Goal: Transaction & Acquisition: Purchase product/service

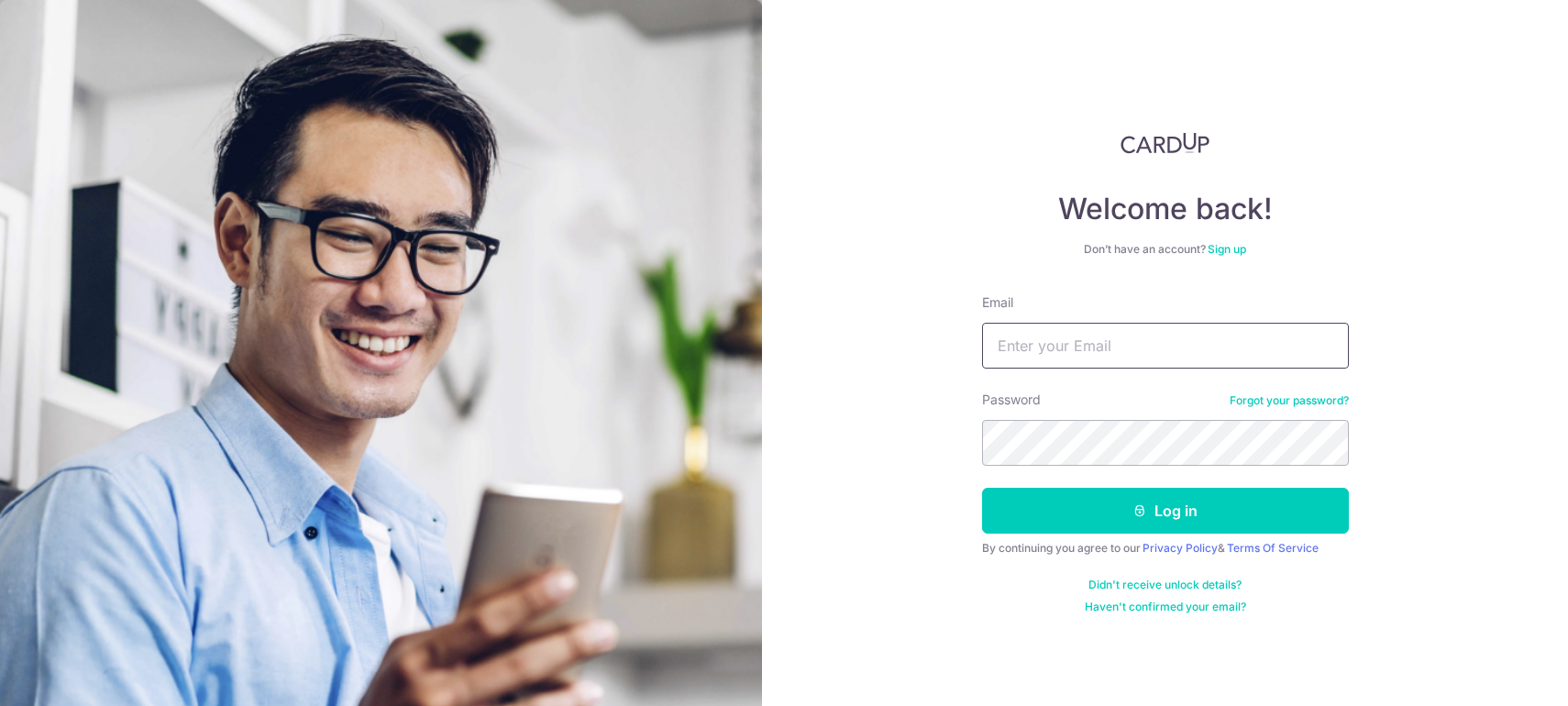
click at [1090, 355] on input "Email" at bounding box center [1164, 346] width 367 height 46
type input "[EMAIL_ADDRESS][DOMAIN_NAME]"
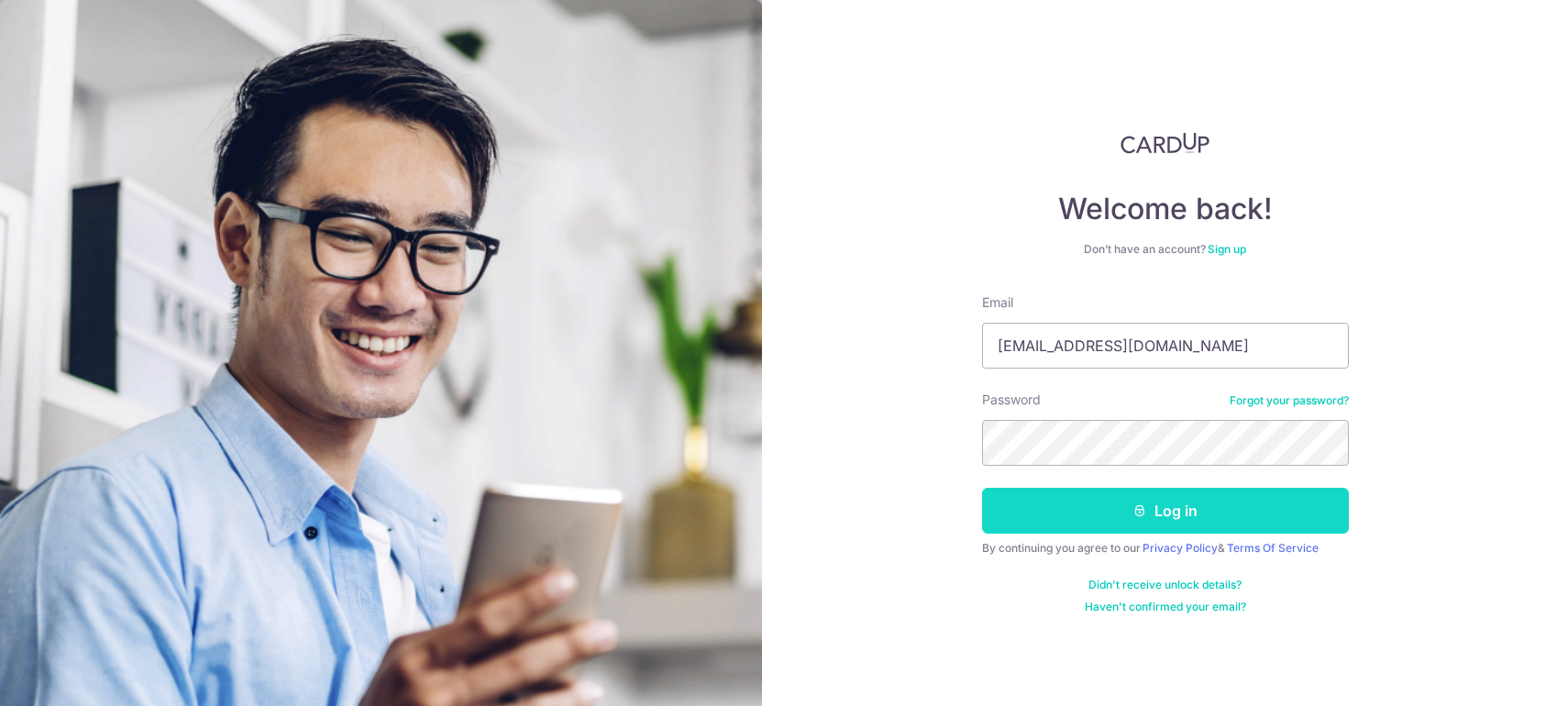
click at [1080, 510] on button "Log in" at bounding box center [1164, 511] width 367 height 46
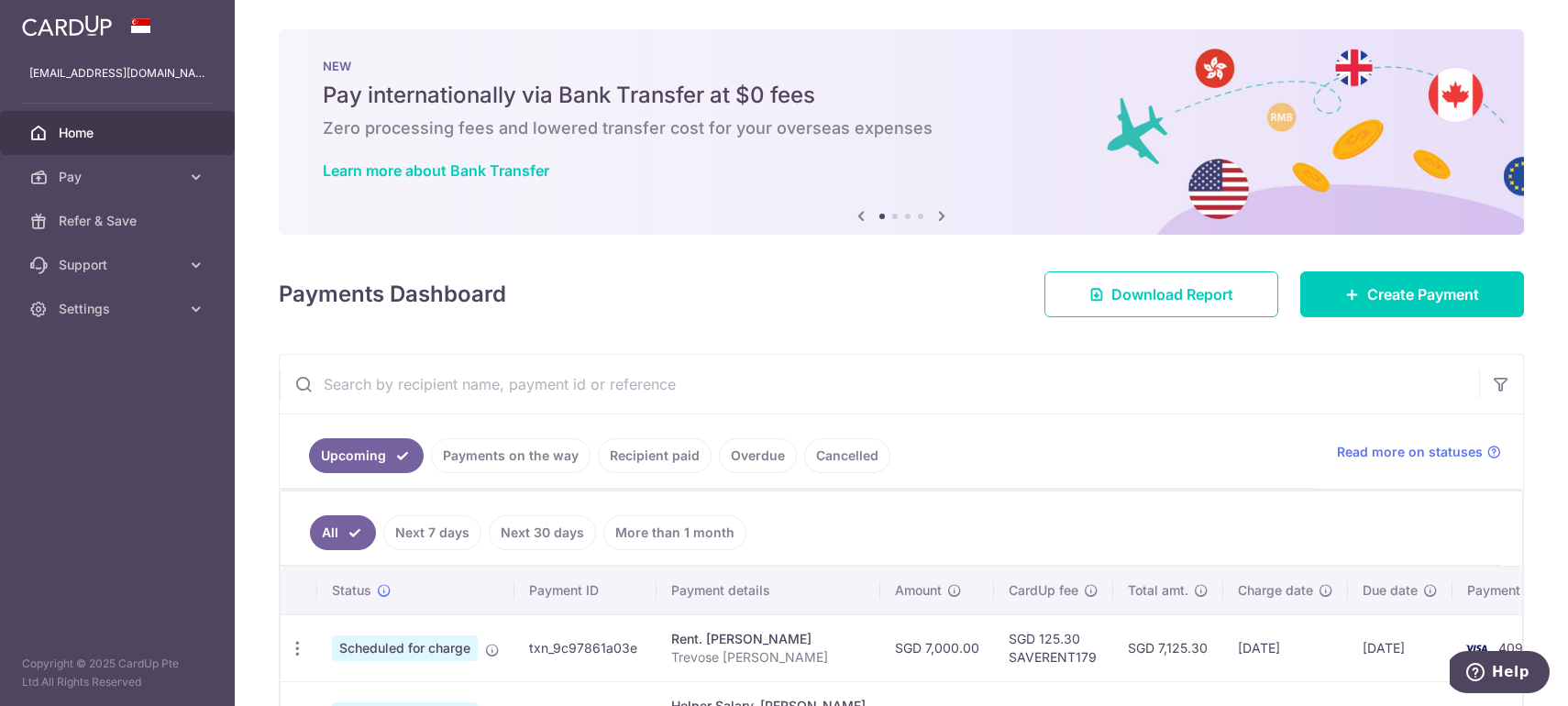
scroll to position [17, 0]
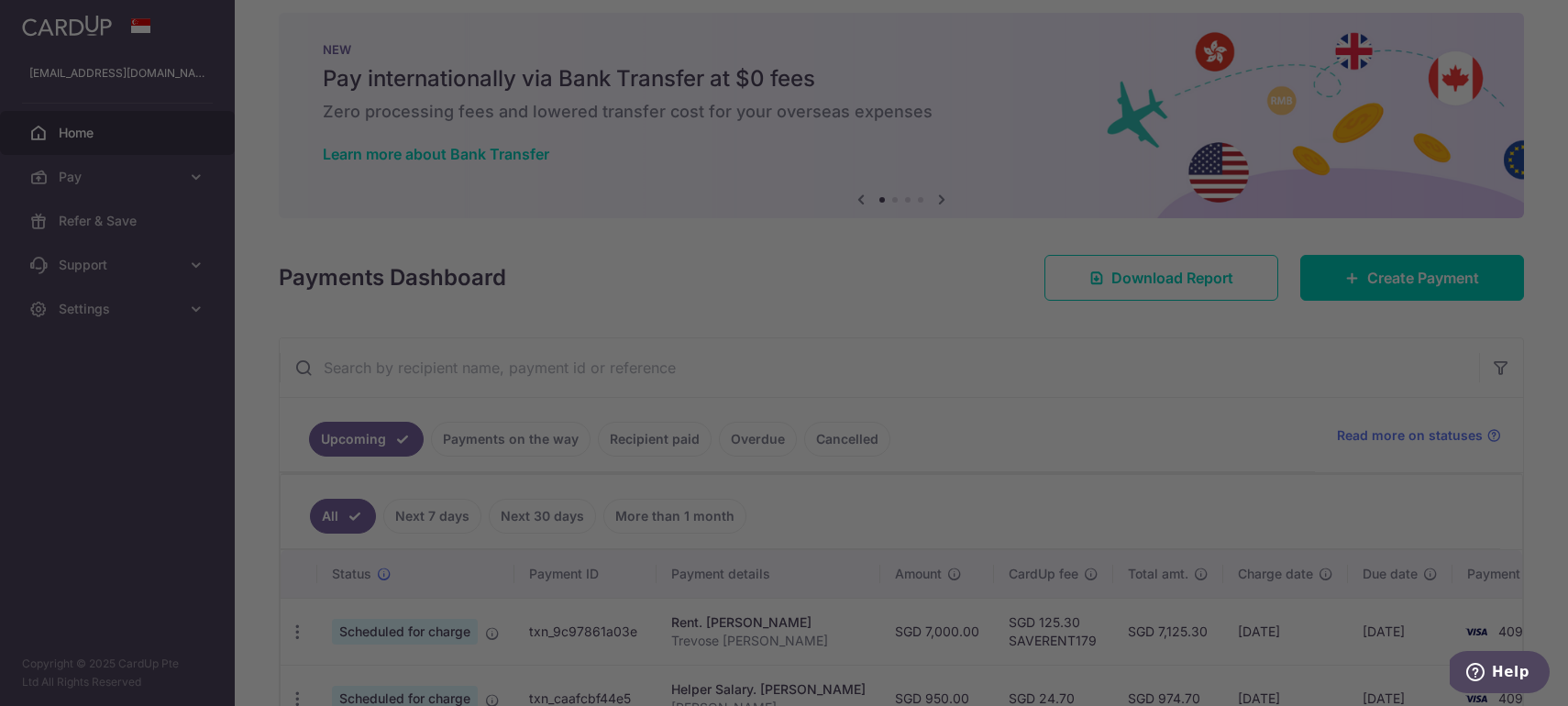
click at [1371, 292] on div at bounding box center [791, 357] width 1583 height 713
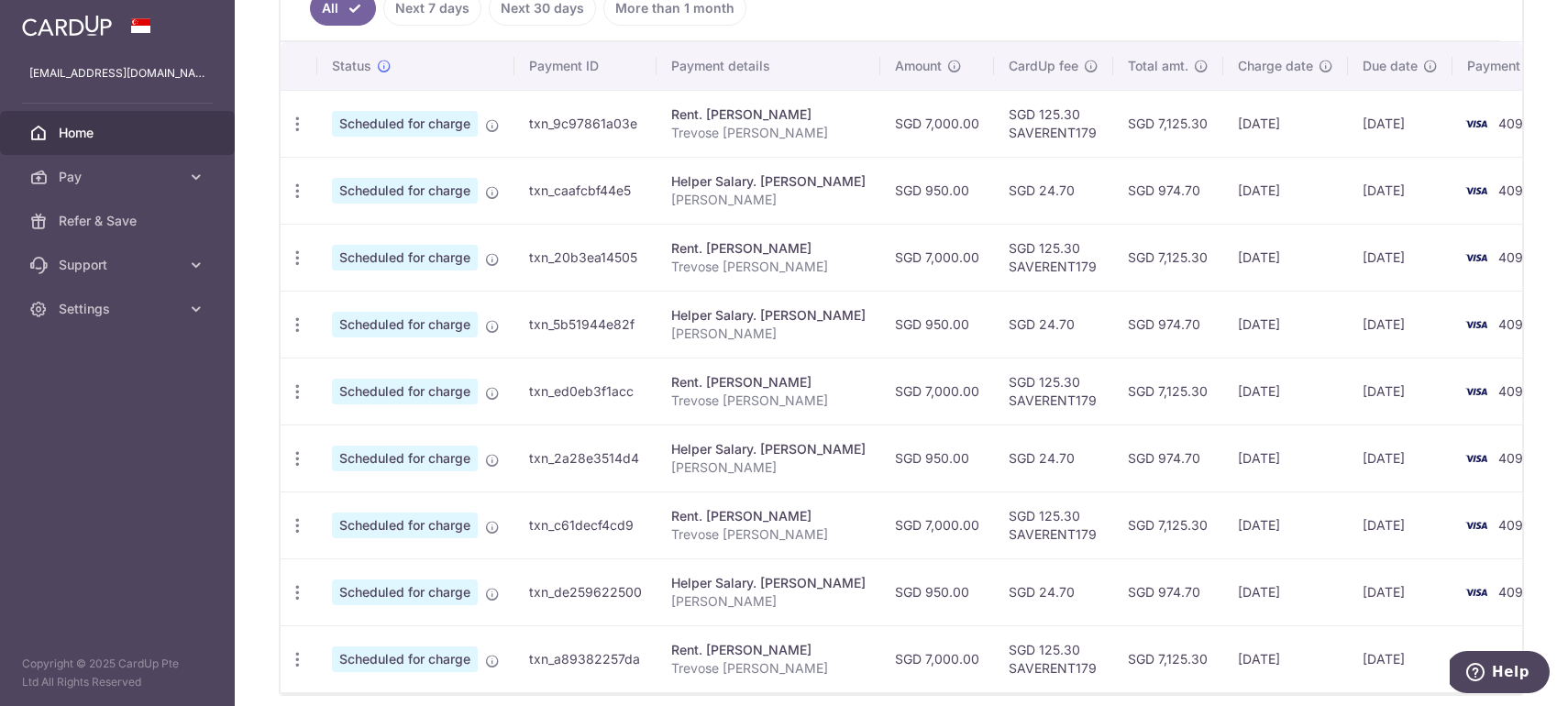
scroll to position [0, 0]
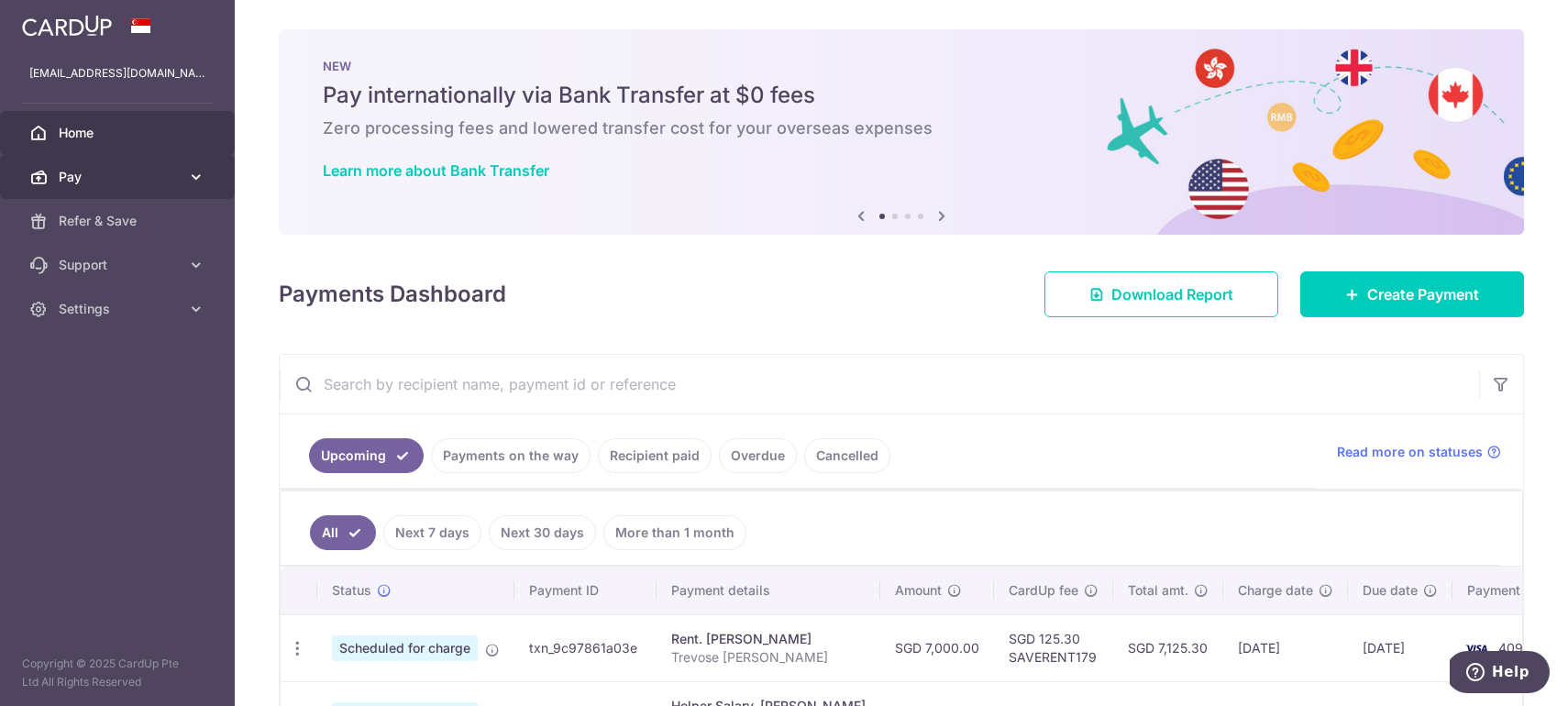
click at [194, 165] on link "Pay" at bounding box center [117, 177] width 235 height 44
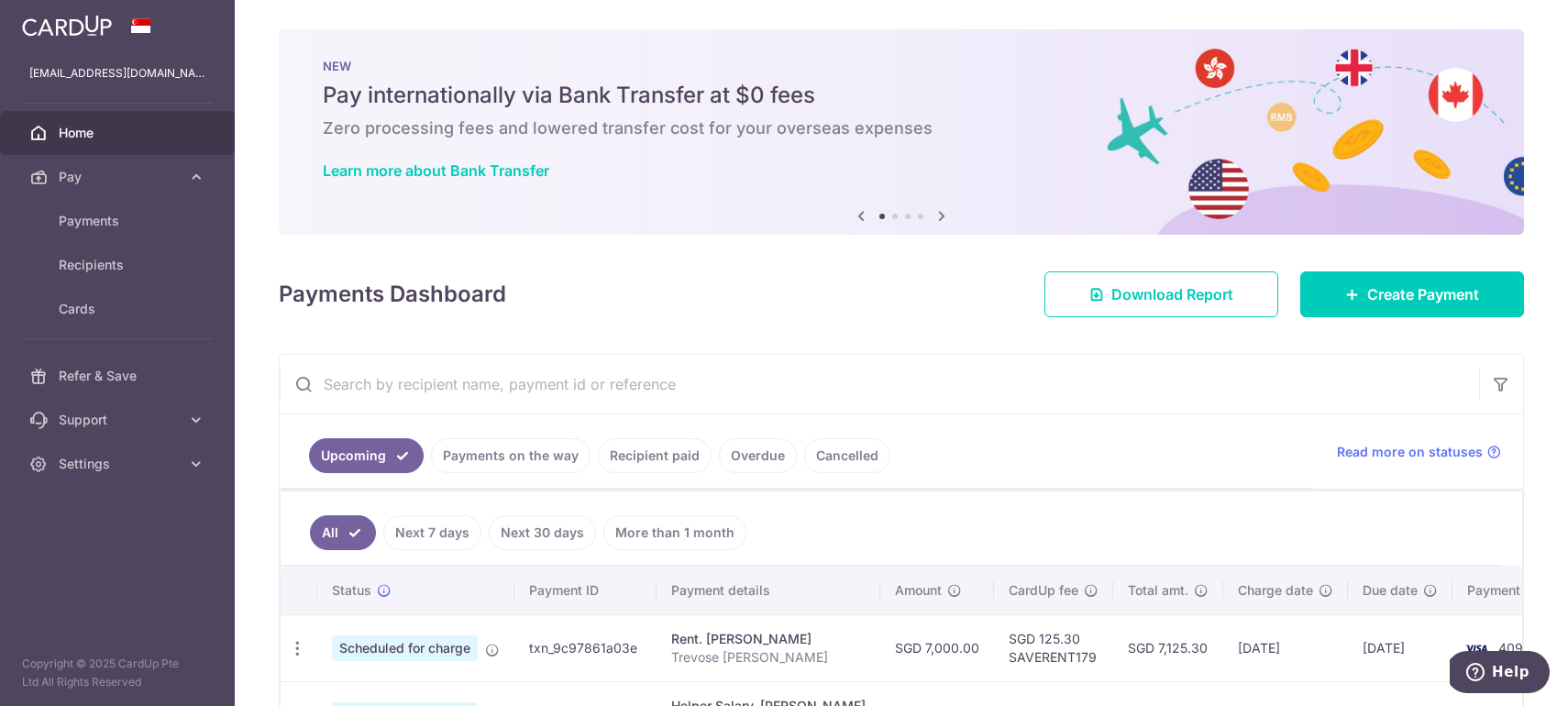
click at [103, 139] on span "Home" at bounding box center [119, 133] width 121 height 18
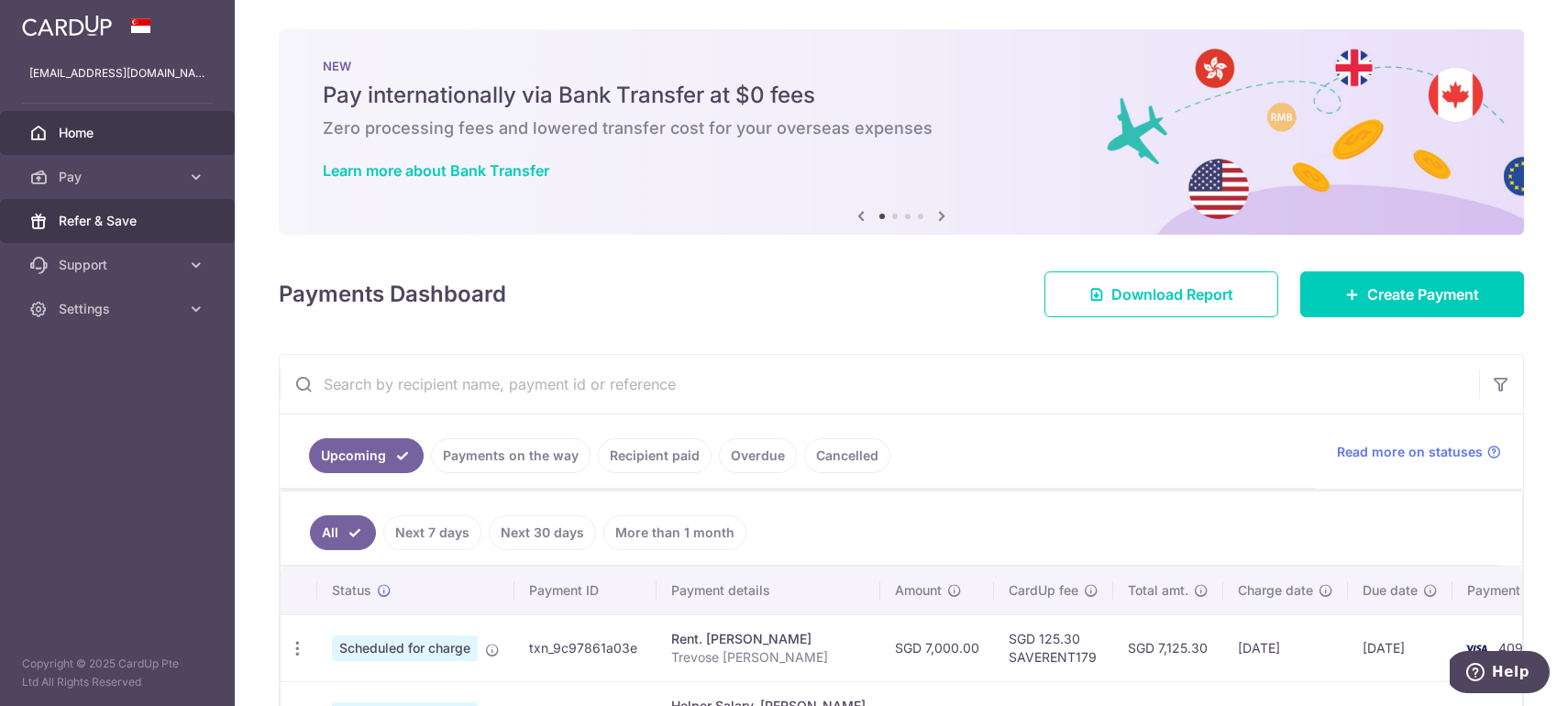
click at [125, 227] on span "Refer & Save" at bounding box center [119, 221] width 121 height 18
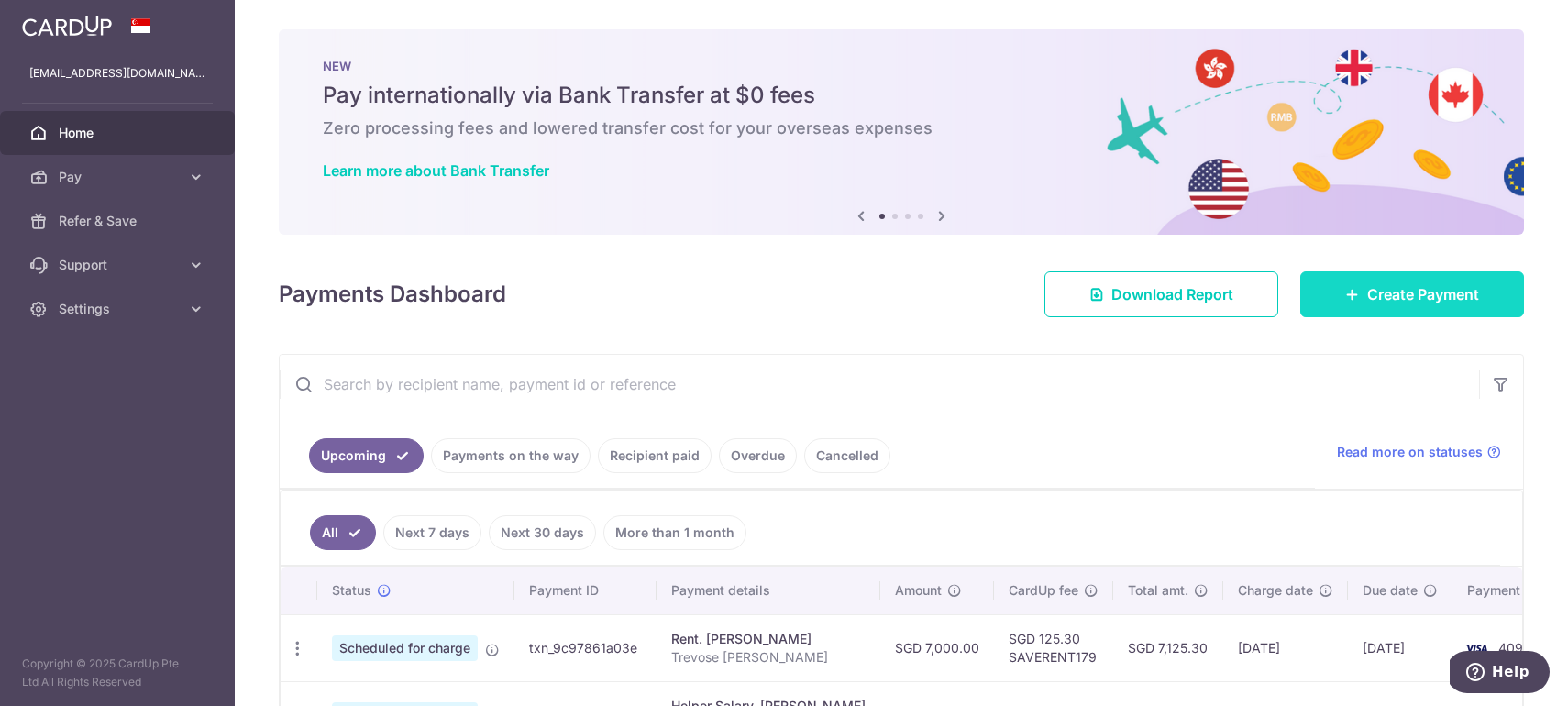
click at [1386, 292] on span "Create Payment" at bounding box center [1422, 295] width 112 height 22
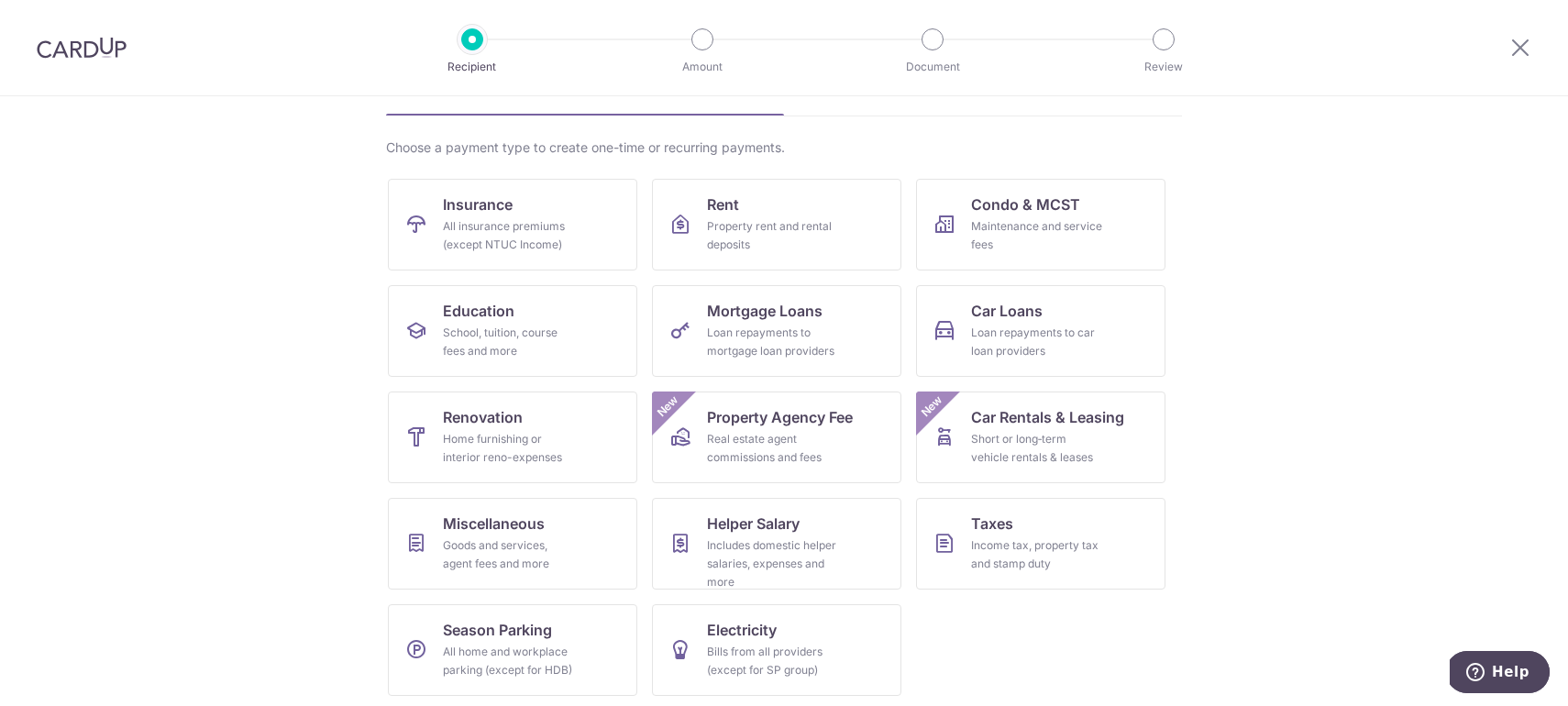
scroll to position [115, 0]
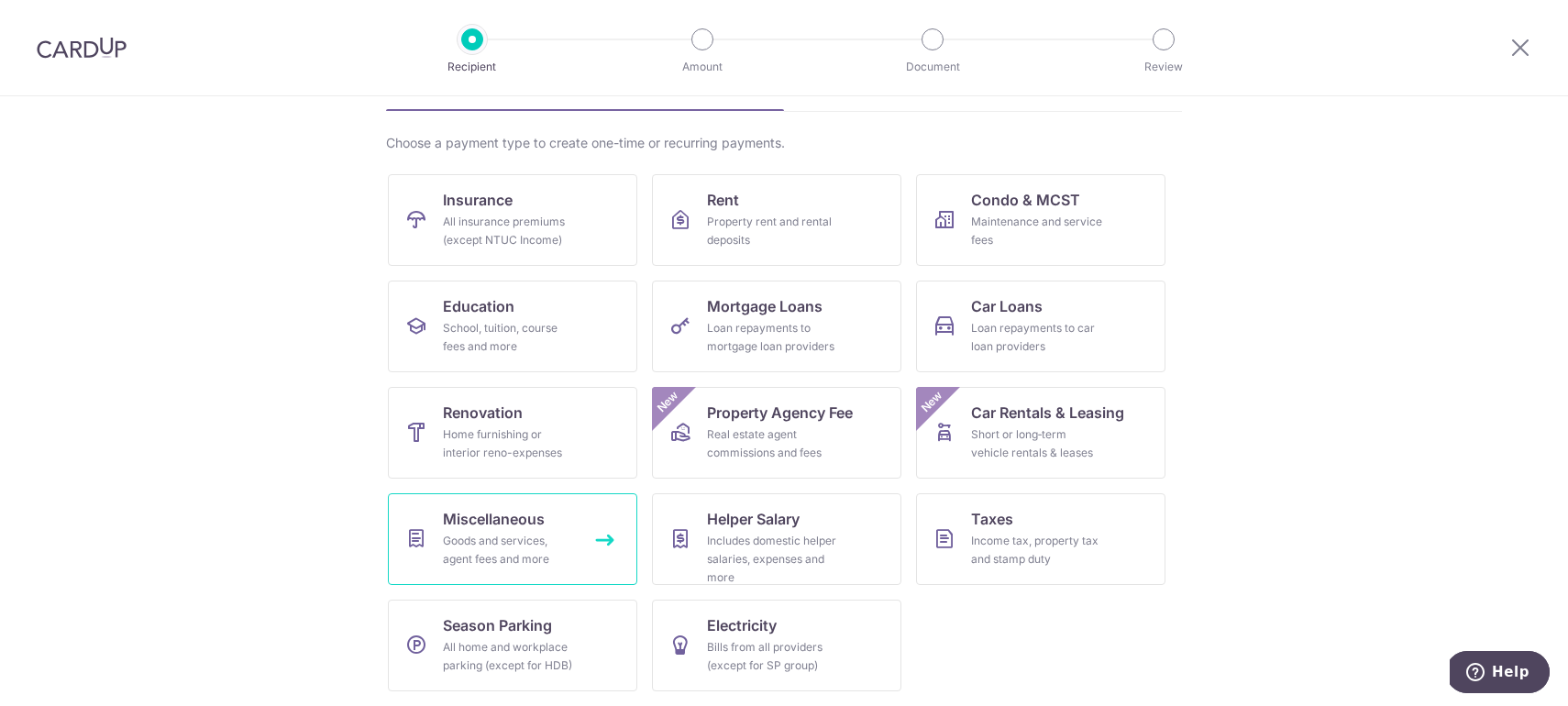
click at [510, 542] on div "Goods and services, agent fees and more" at bounding box center [508, 551] width 132 height 37
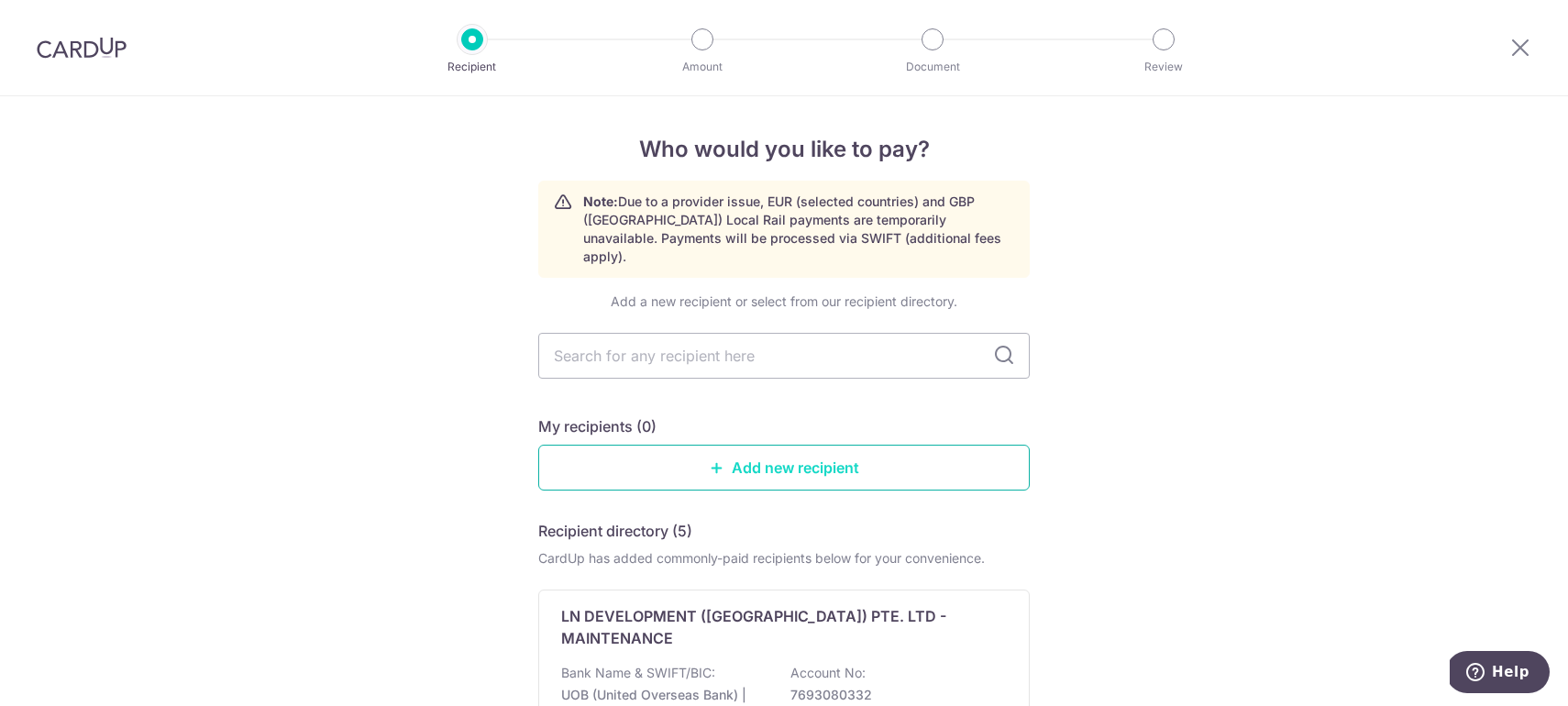
click at [730, 453] on link "Add new recipient" at bounding box center [784, 468] width 491 height 46
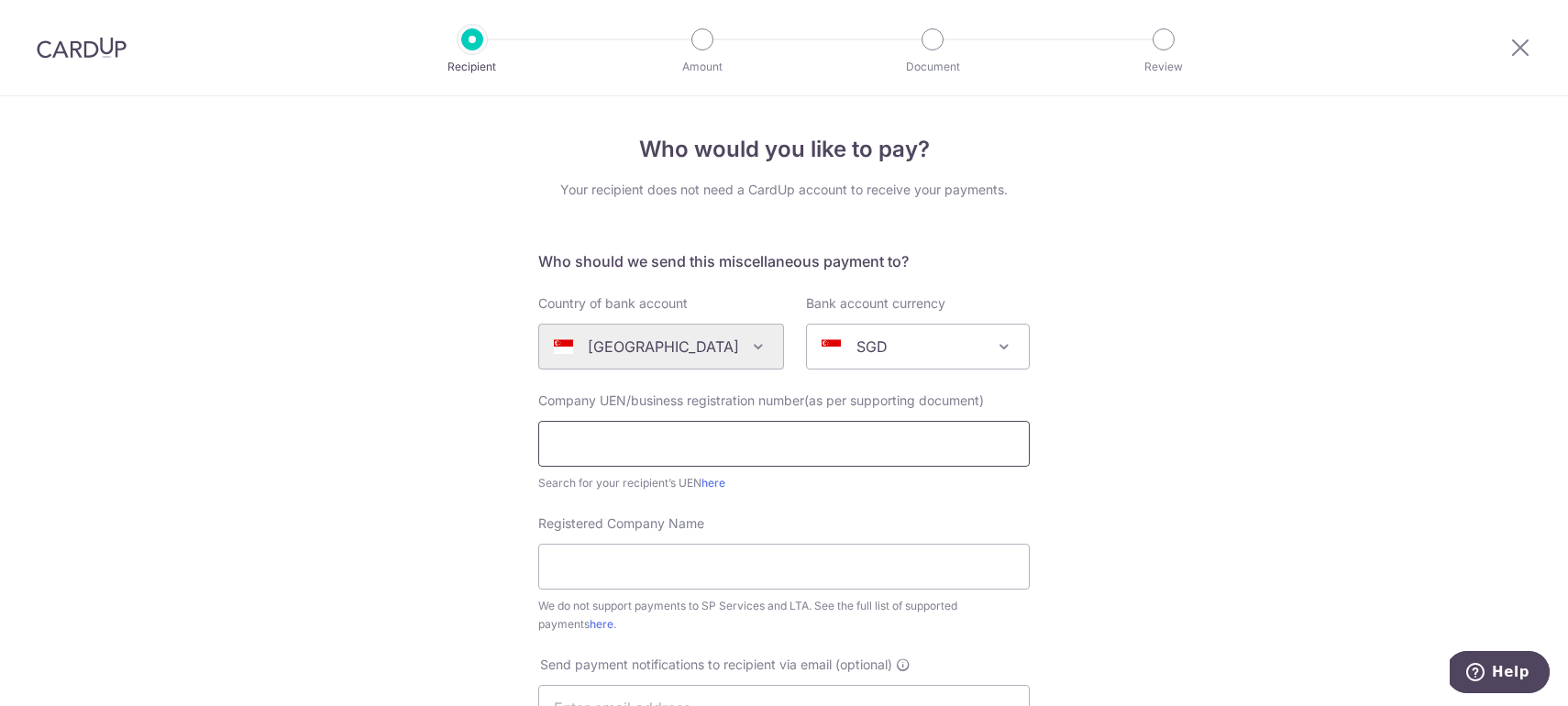
click at [734, 448] on input "text" at bounding box center [784, 444] width 491 height 46
paste input "T12LL0001E"
type input "T12LL0001E"
click at [694, 566] on input "Registered Company Name" at bounding box center [784, 567] width 491 height 46
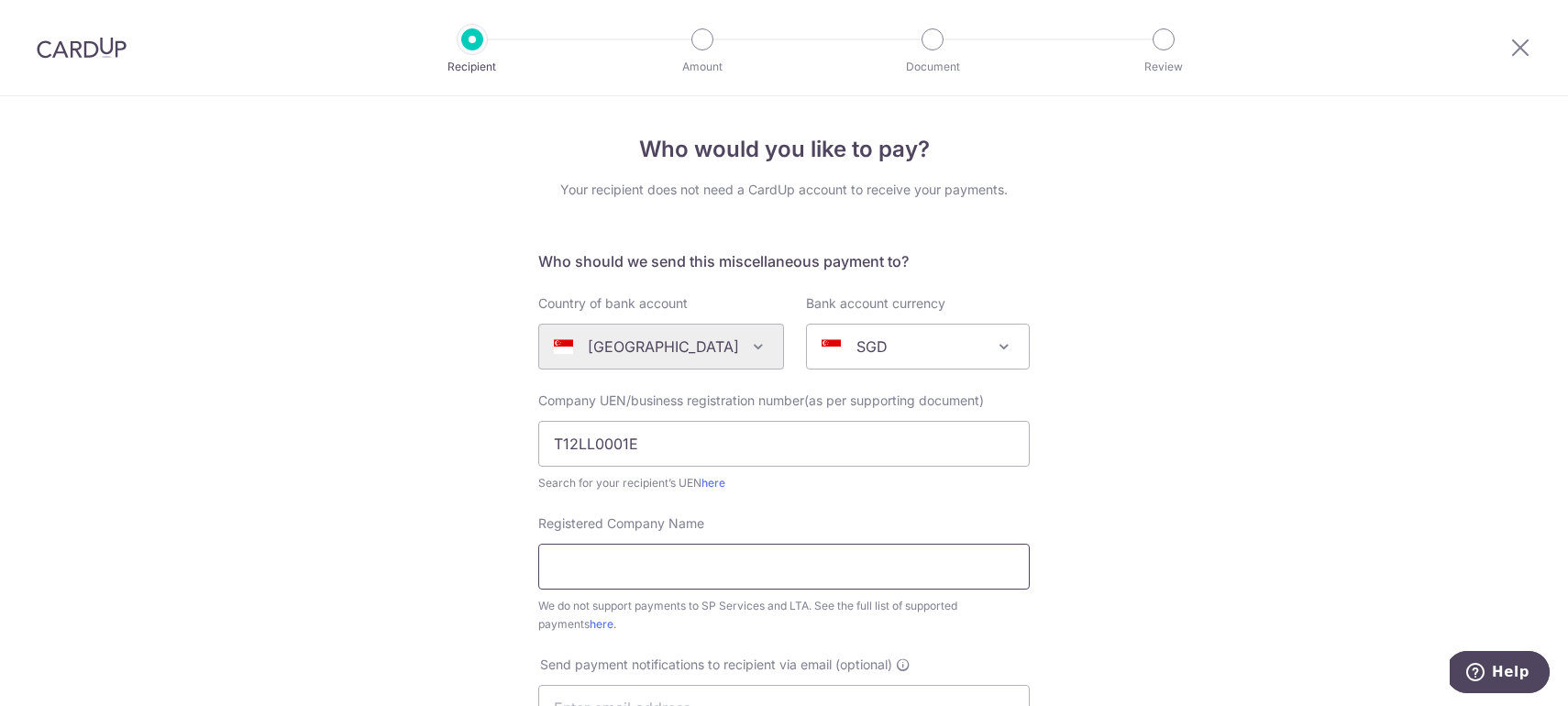
paste input "Withers KhattarWong LLP Office Account."
drag, startPoint x: 739, startPoint y: 563, endPoint x: 1068, endPoint y: 592, distance: 330.3
click at [1068, 592] on div "Who would you like to pay? Your recipient does not need a CardUp account to rec…" at bounding box center [784, 664] width 1568 height 1138
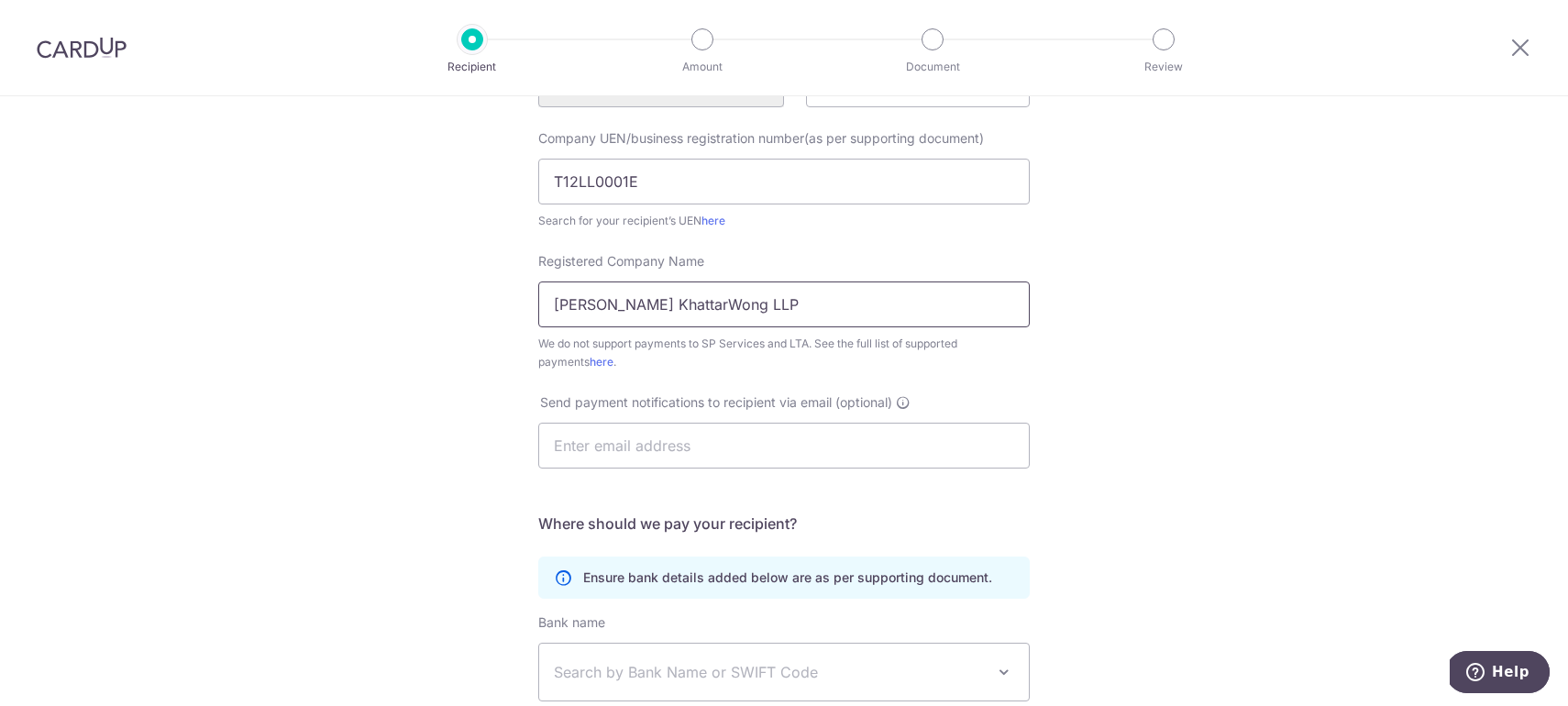
scroll to position [269, 0]
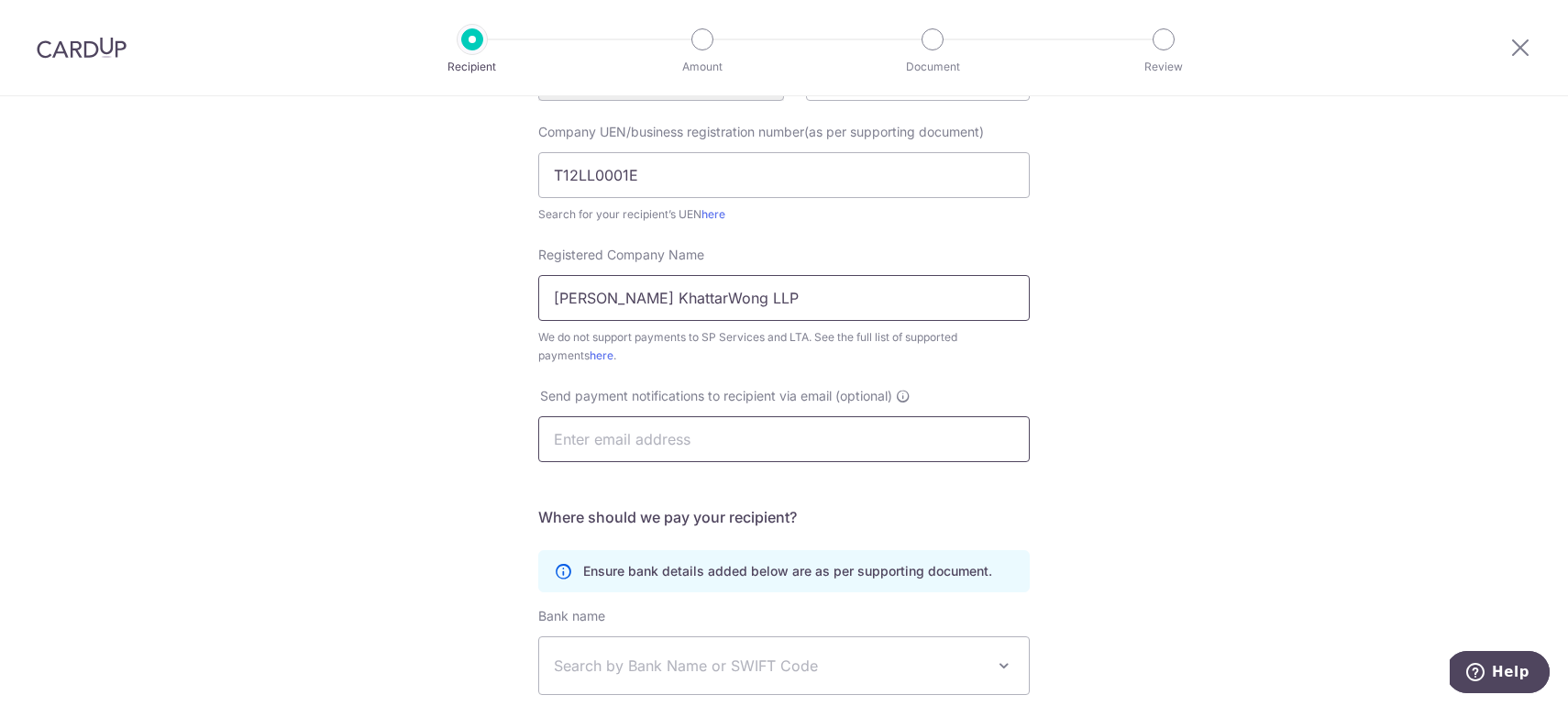
type input "Withers KhattarWong LLP"
click at [925, 448] on input "text" at bounding box center [784, 440] width 491 height 46
click at [930, 445] on input "text" at bounding box center [784, 440] width 491 height 46
click at [1104, 371] on div "Who would you like to pay? Your recipient does not need a CardUp account to rec…" at bounding box center [784, 396] width 1568 height 1138
click at [958, 452] on input "text" at bounding box center [784, 440] width 491 height 46
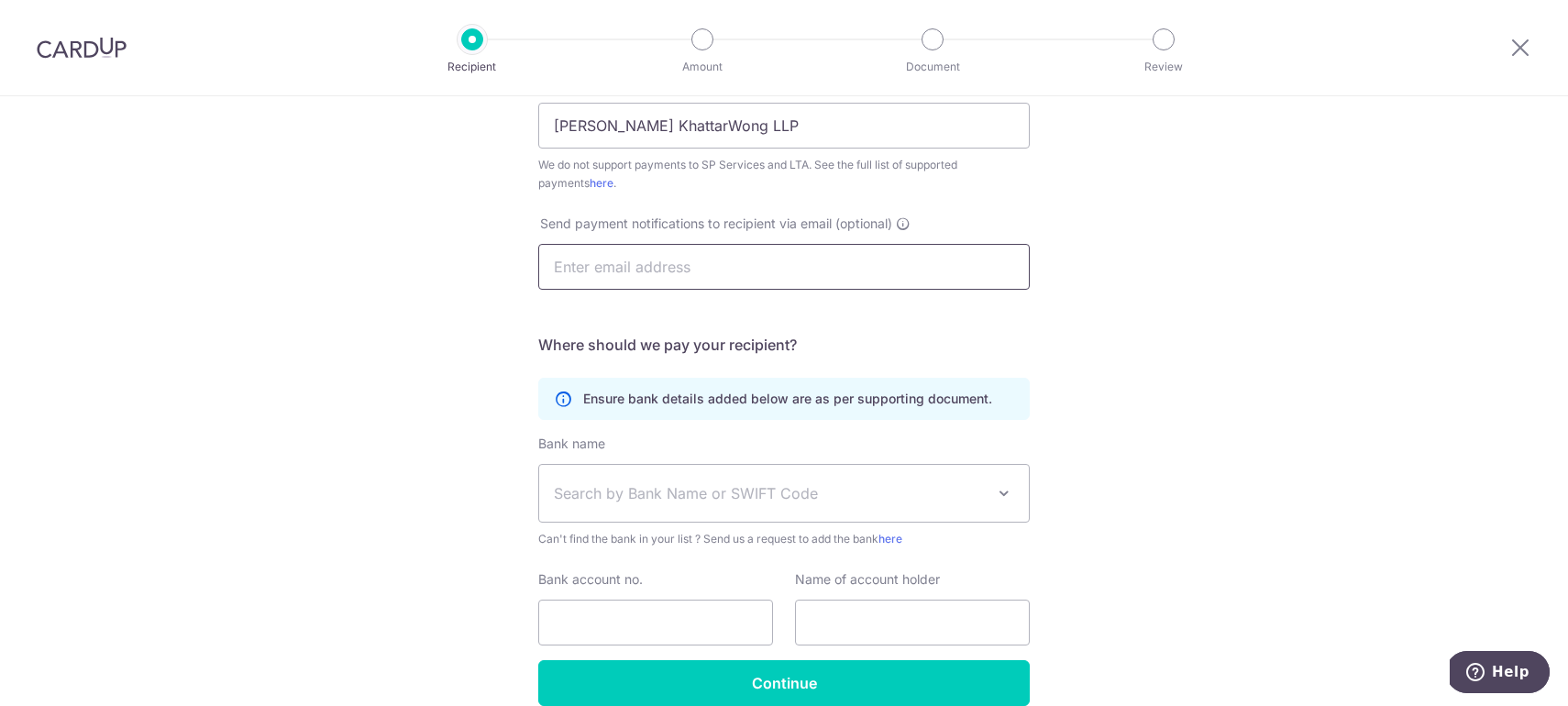
scroll to position [528, 0]
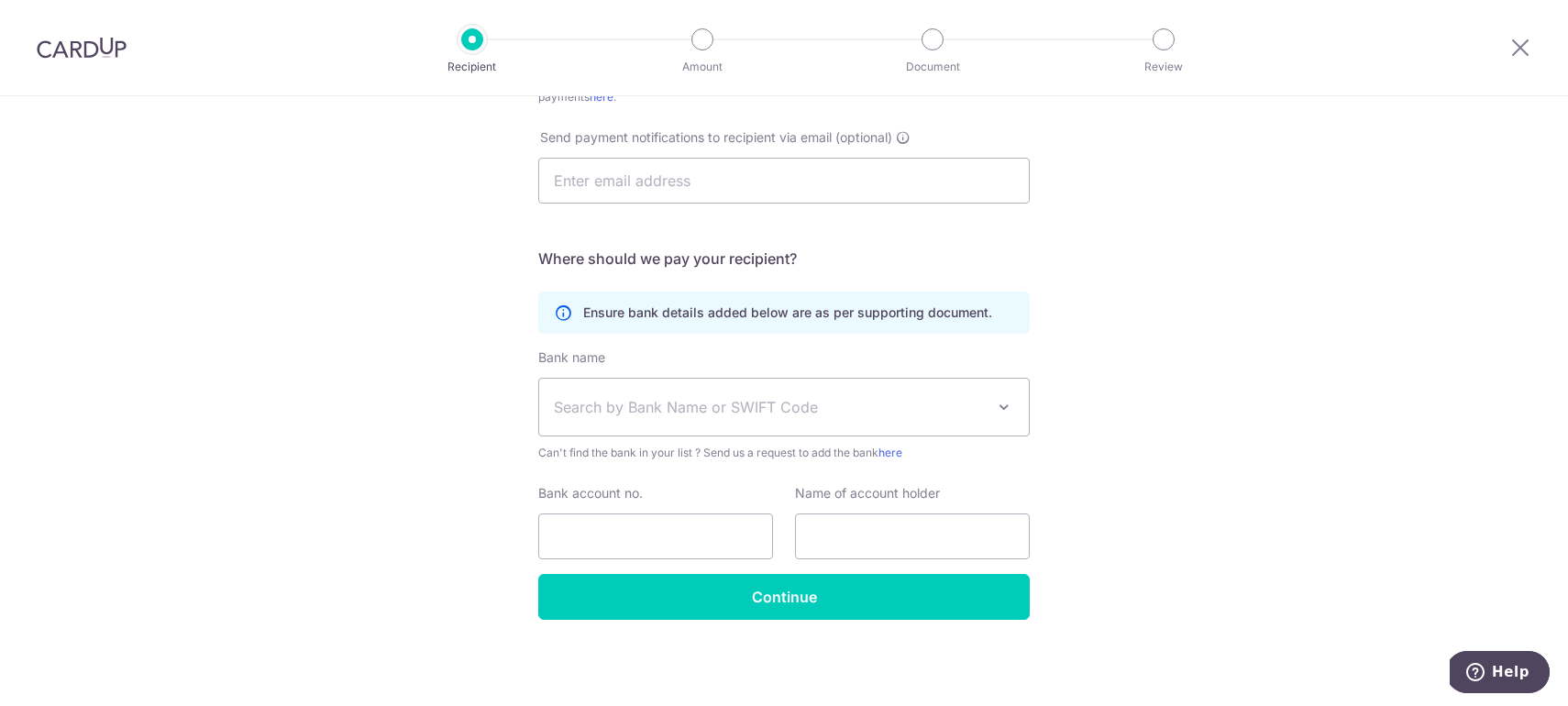
click at [942, 401] on span "Search by Bank Name or SWIFT Code" at bounding box center [769, 408] width 431 height 22
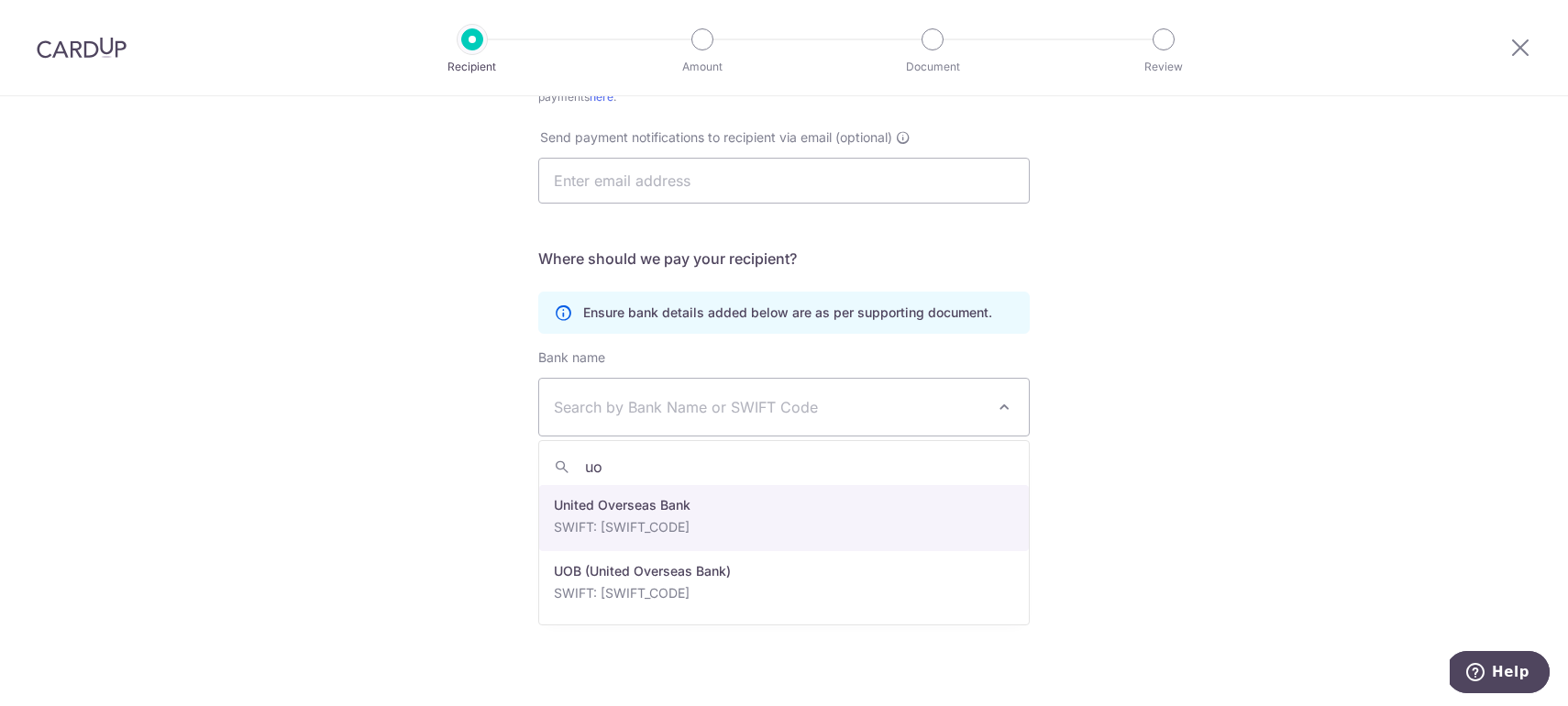
type input "uo"
select select "23668"
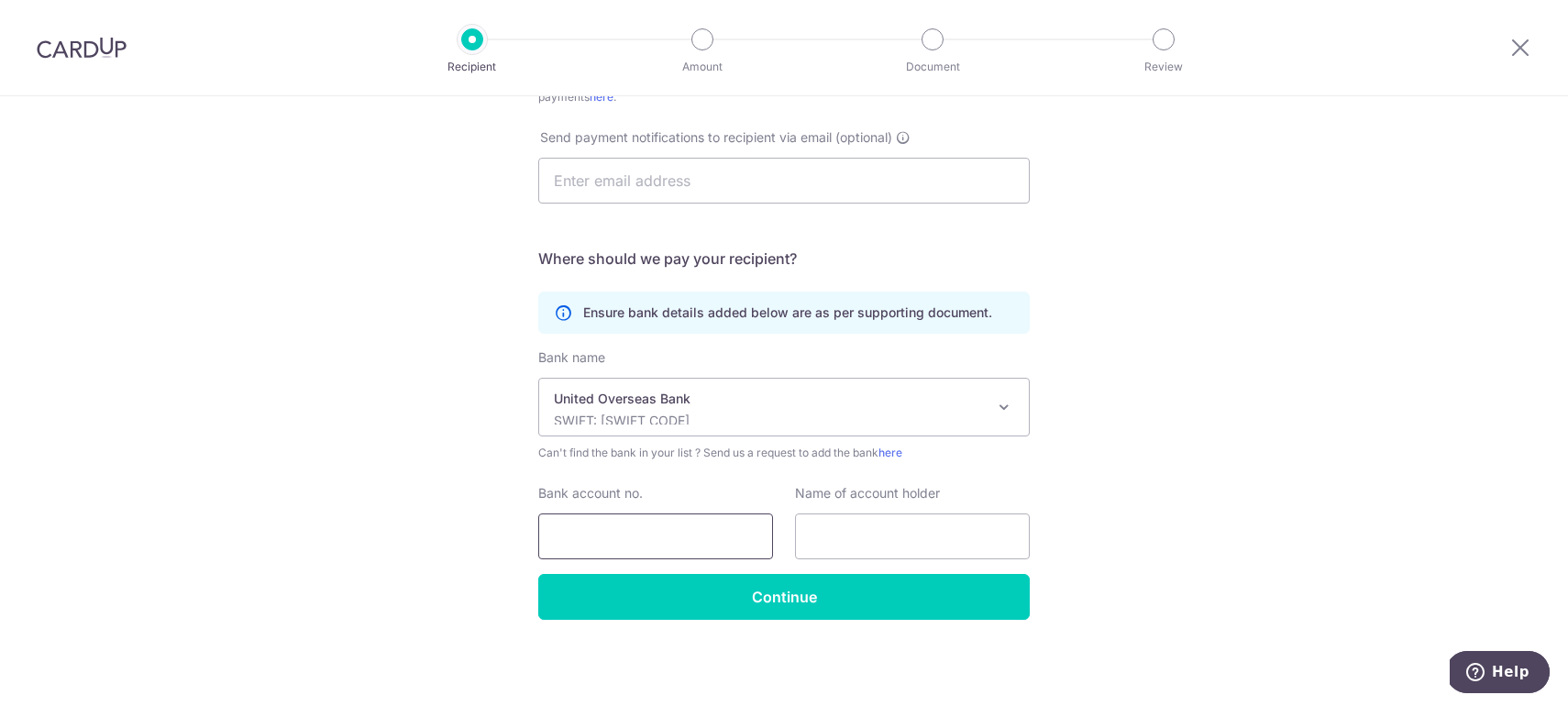
click at [726, 545] on input "Bank account no." at bounding box center [656, 537] width 235 height 46
paste input "101-314-860-6"
type input "101-314-860-6"
paste input "Withers KhattarWong LLP Office Account."
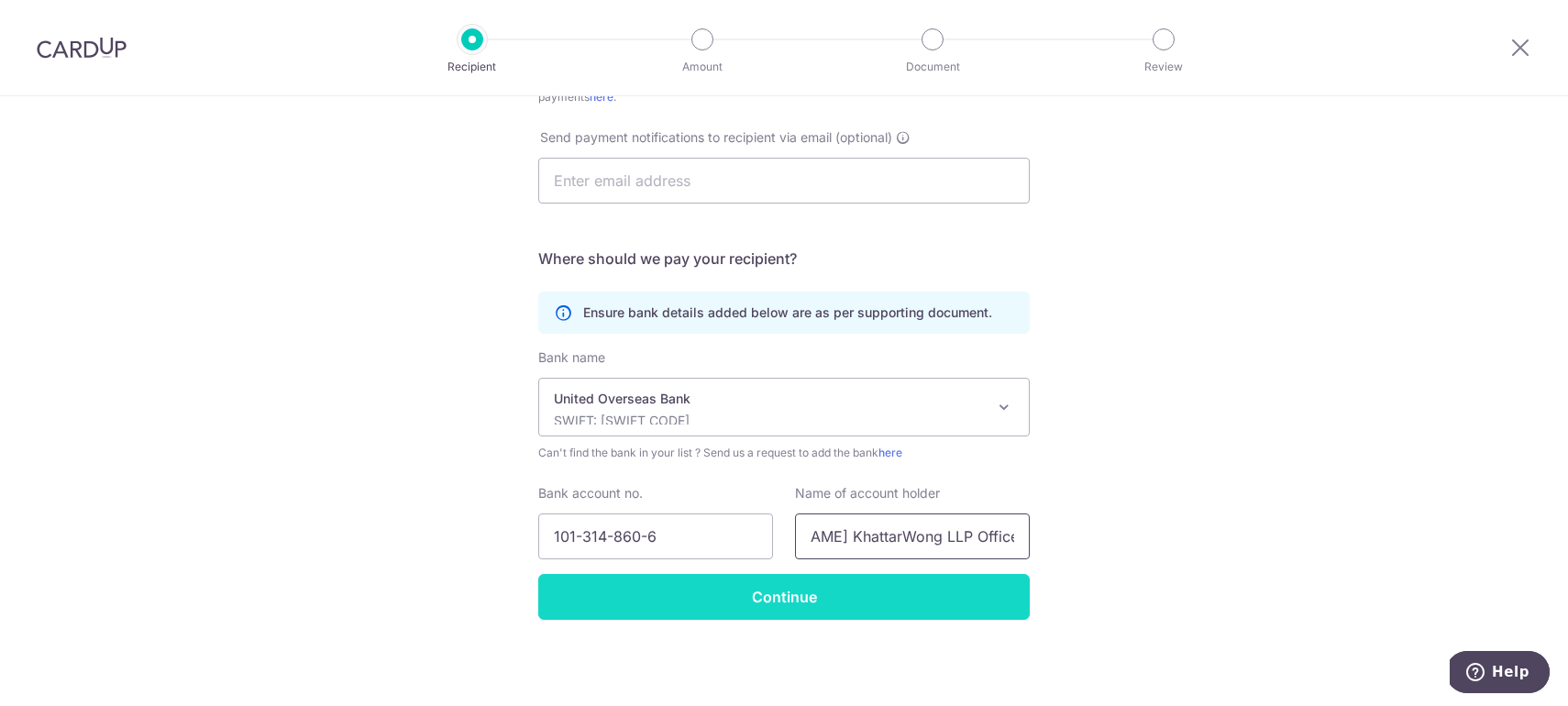
type input "Withers KhattarWong LLP Office Account"
click at [574, 590] on input "Continue" at bounding box center [784, 597] width 491 height 46
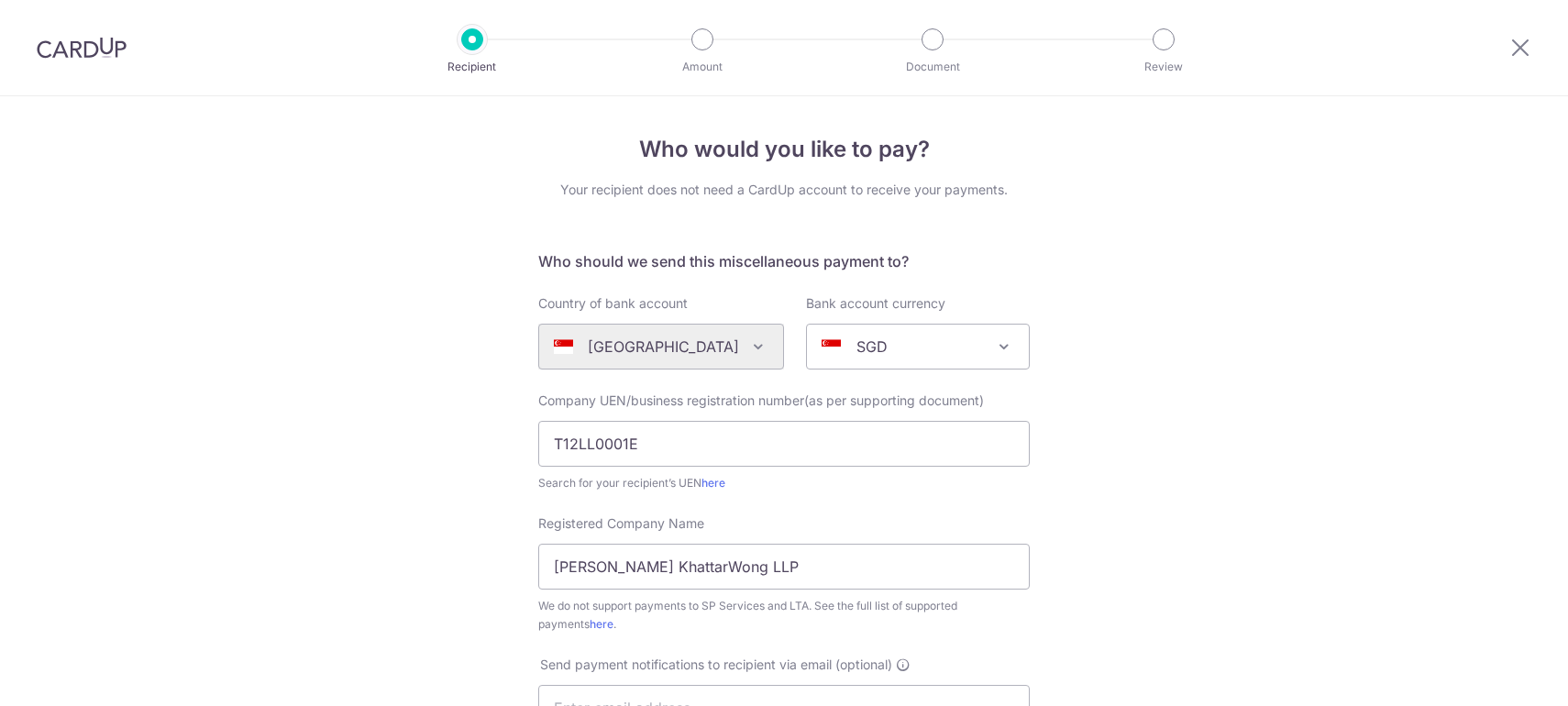
scroll to position [571, 0]
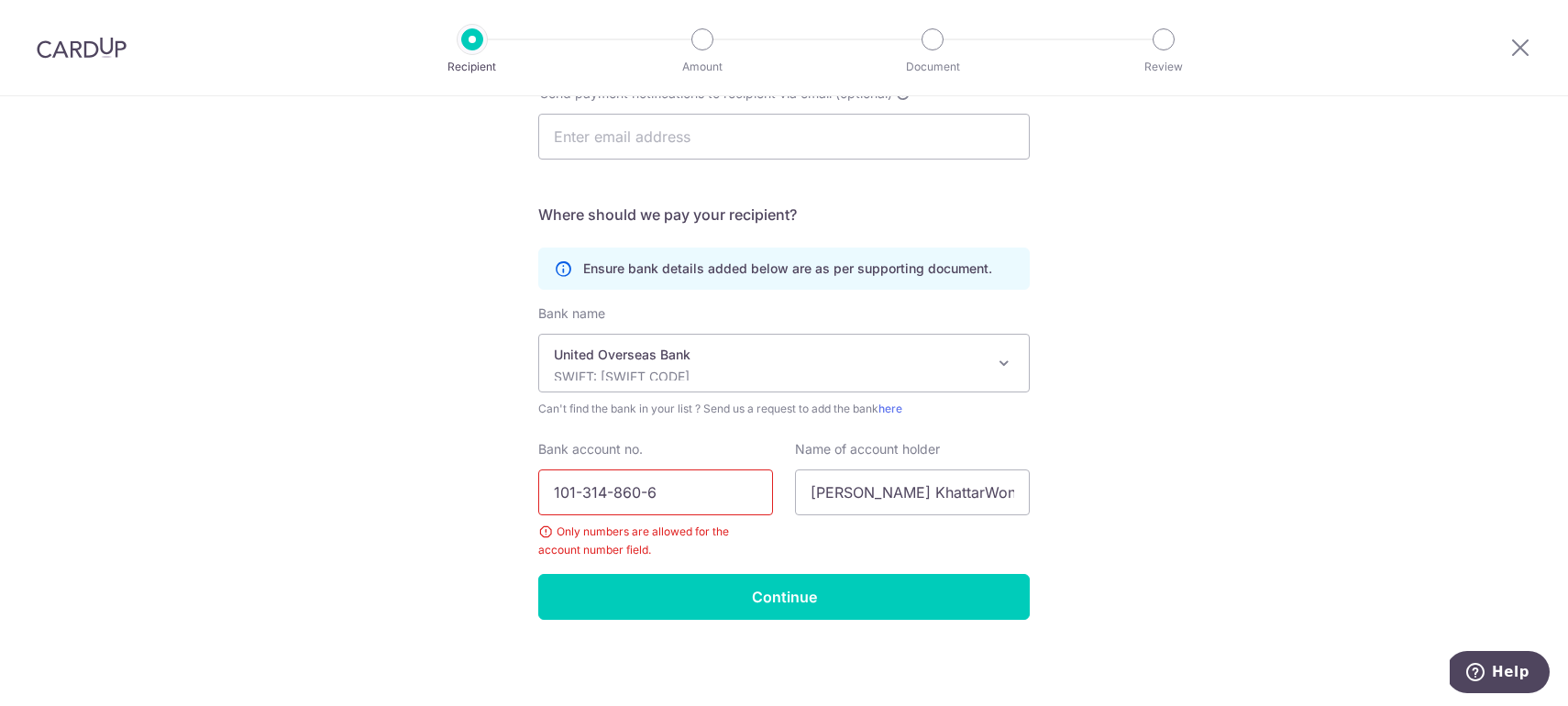
click at [686, 491] on input "101-314-860-6" at bounding box center [656, 493] width 235 height 46
click at [648, 495] on input "101-314-860-6" at bounding box center [656, 493] width 235 height 46
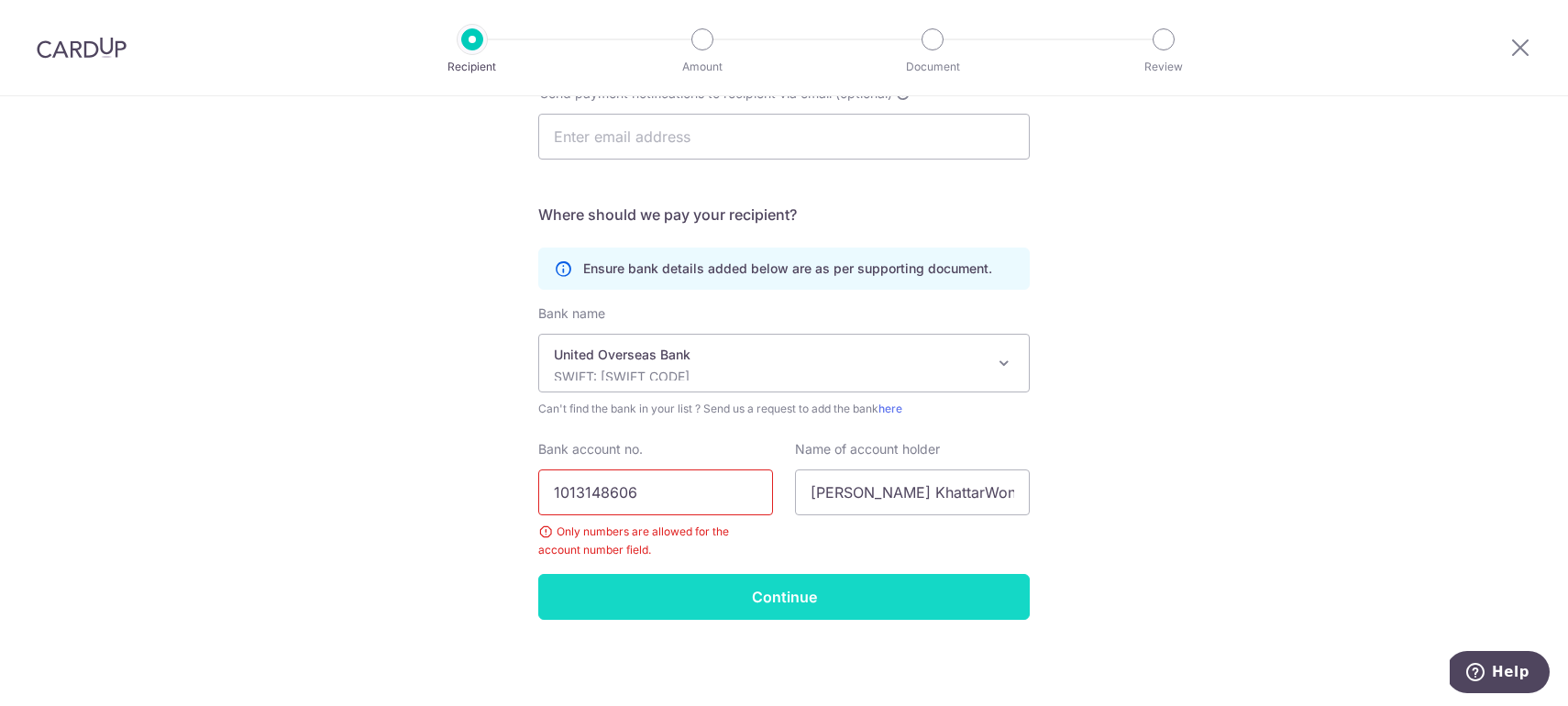
type input "1013148606"
click at [719, 603] on input "Continue" at bounding box center [784, 597] width 491 height 46
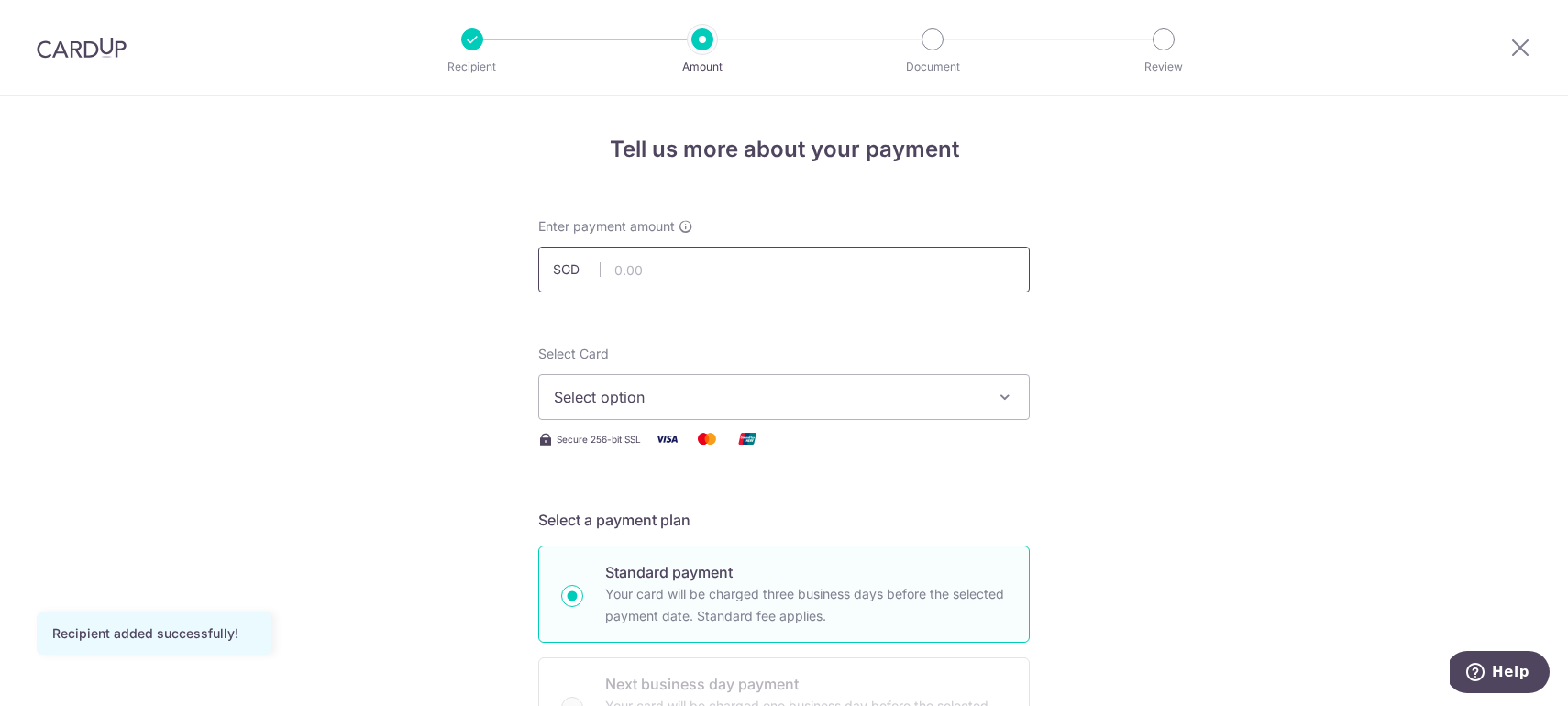
click at [808, 260] on input "text" at bounding box center [784, 270] width 491 height 46
paste input "S$8,341.77"
type input "8,341.77"
click at [703, 397] on span "Select option" at bounding box center [767, 397] width 428 height 22
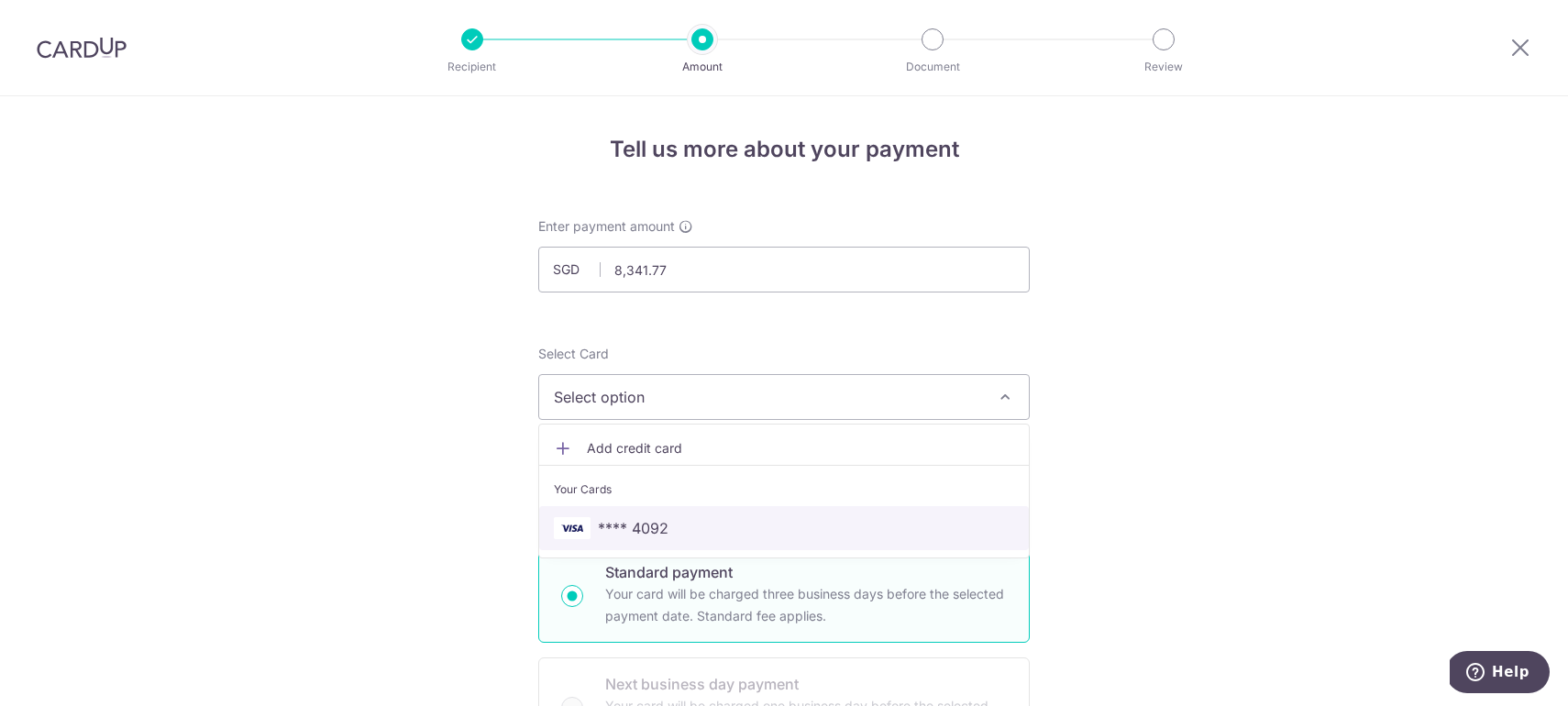
click at [666, 542] on link "**** 4092" at bounding box center [784, 529] width 489 height 44
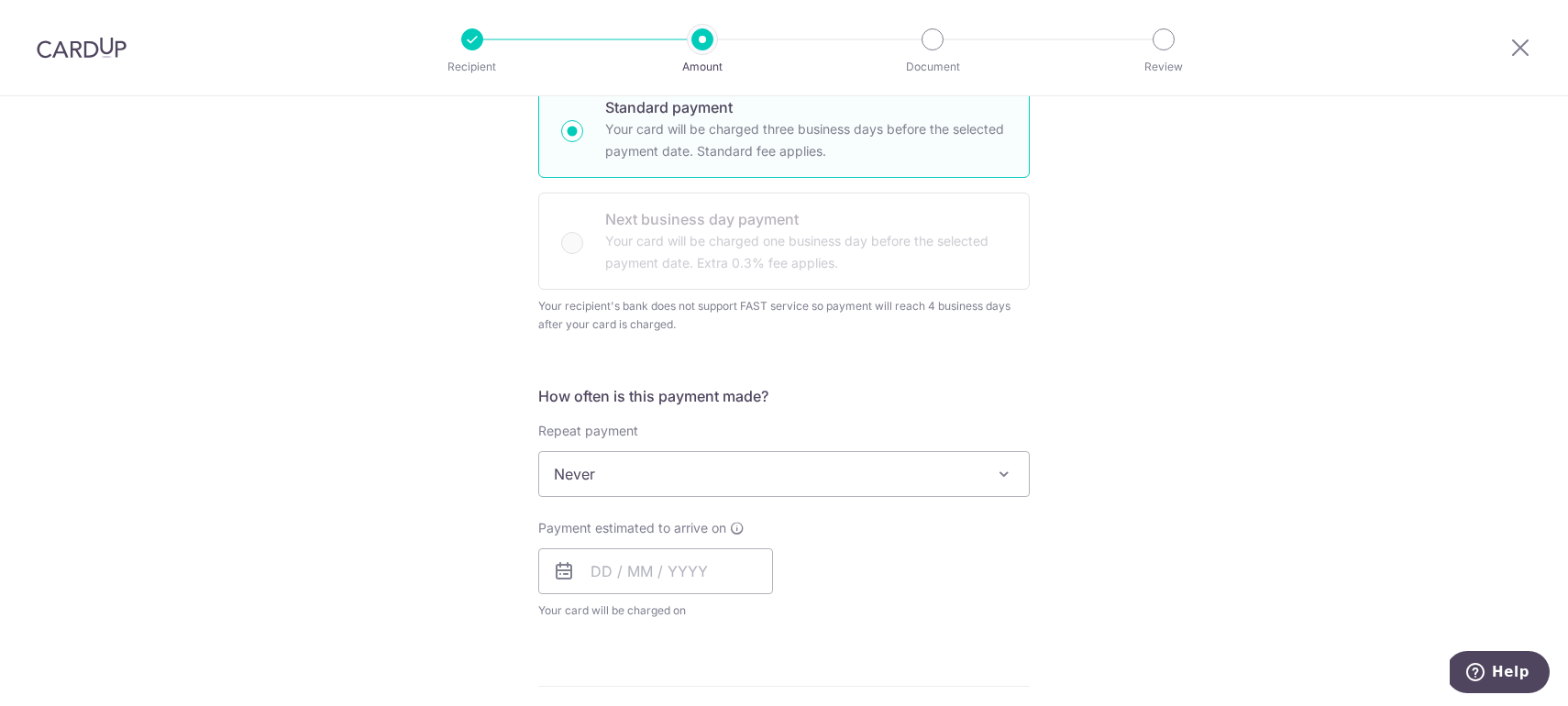
scroll to position [501, 0]
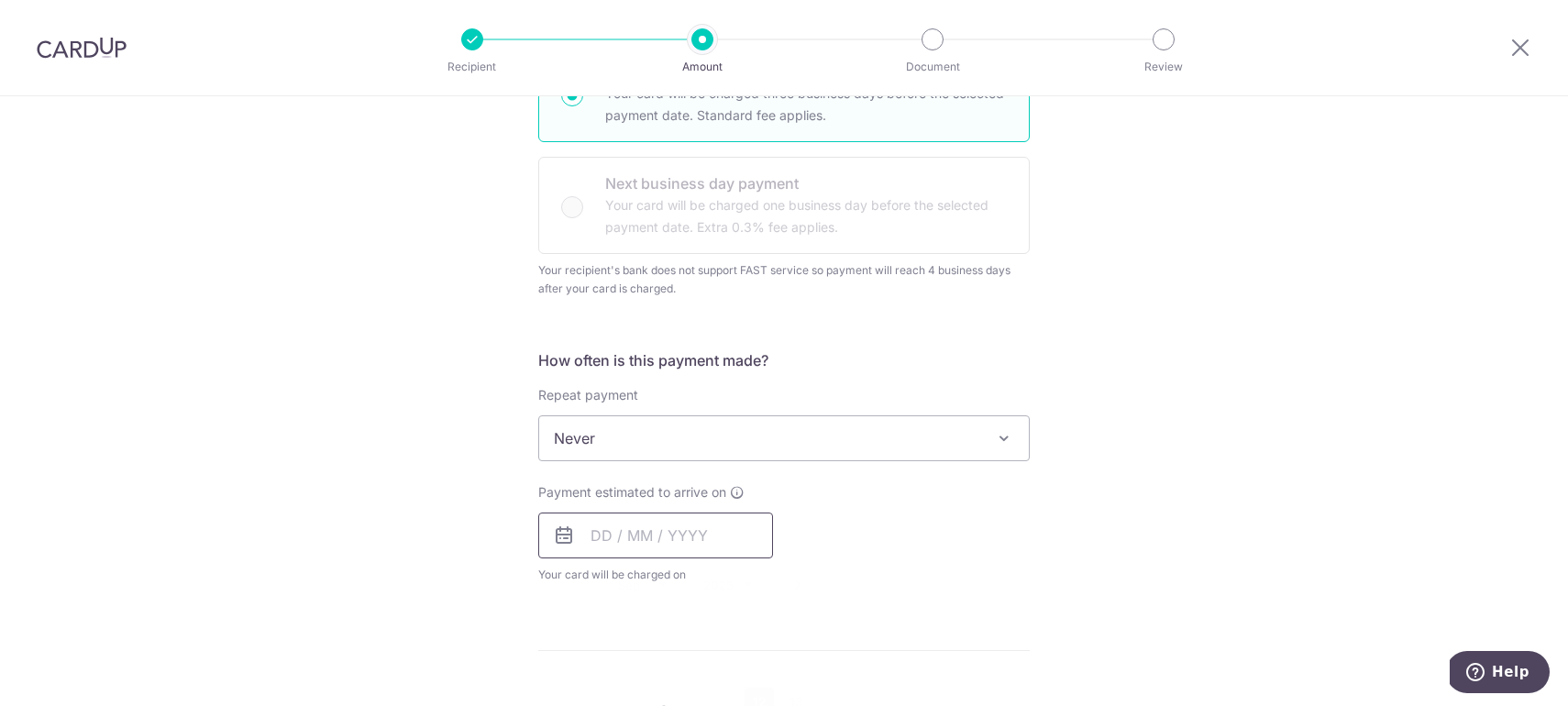
click at [632, 545] on input "text" at bounding box center [656, 536] width 235 height 46
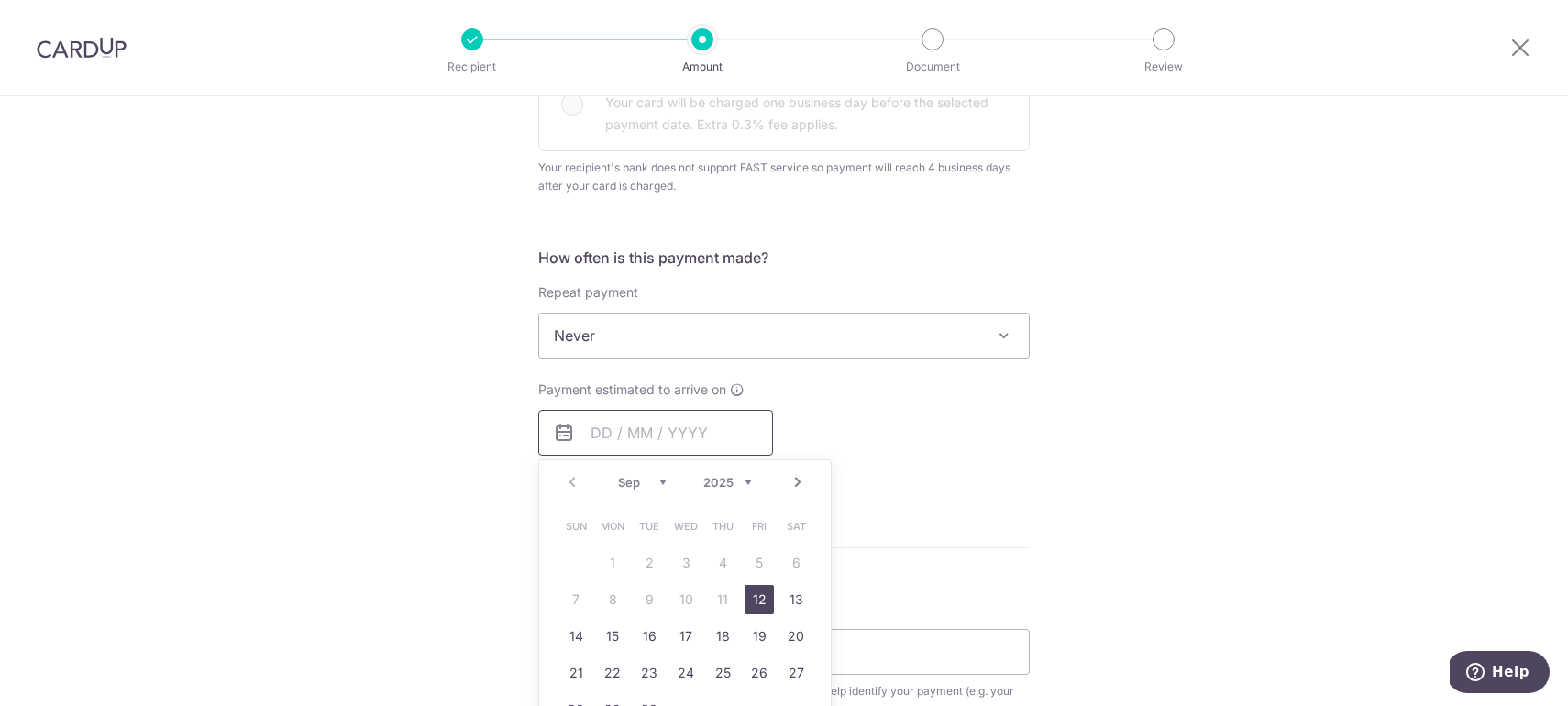
scroll to position [621, 0]
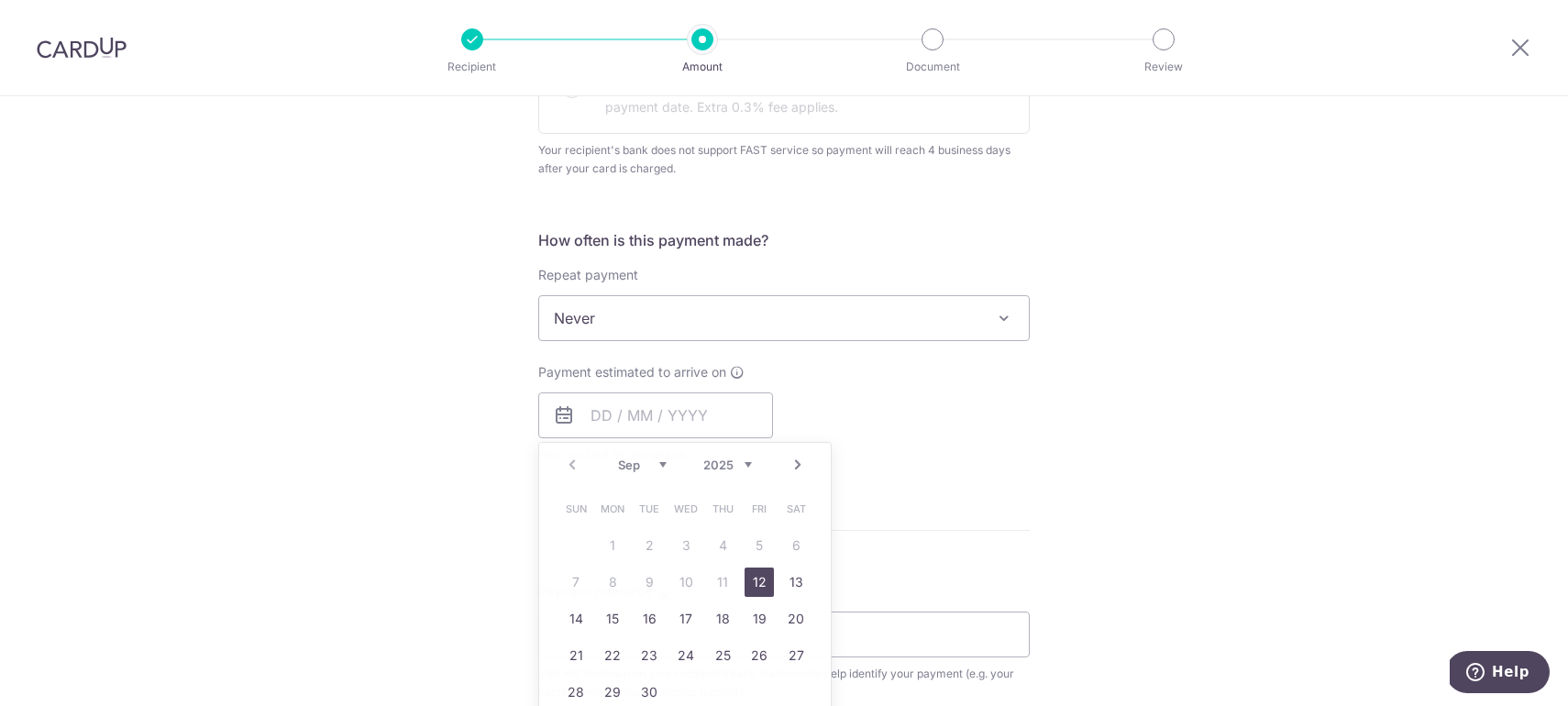
click at [1086, 386] on div "Tell us more about your payment Enter payment amount SGD 8,341.77 8341.77 Recip…" at bounding box center [784, 326] width 1568 height 1703
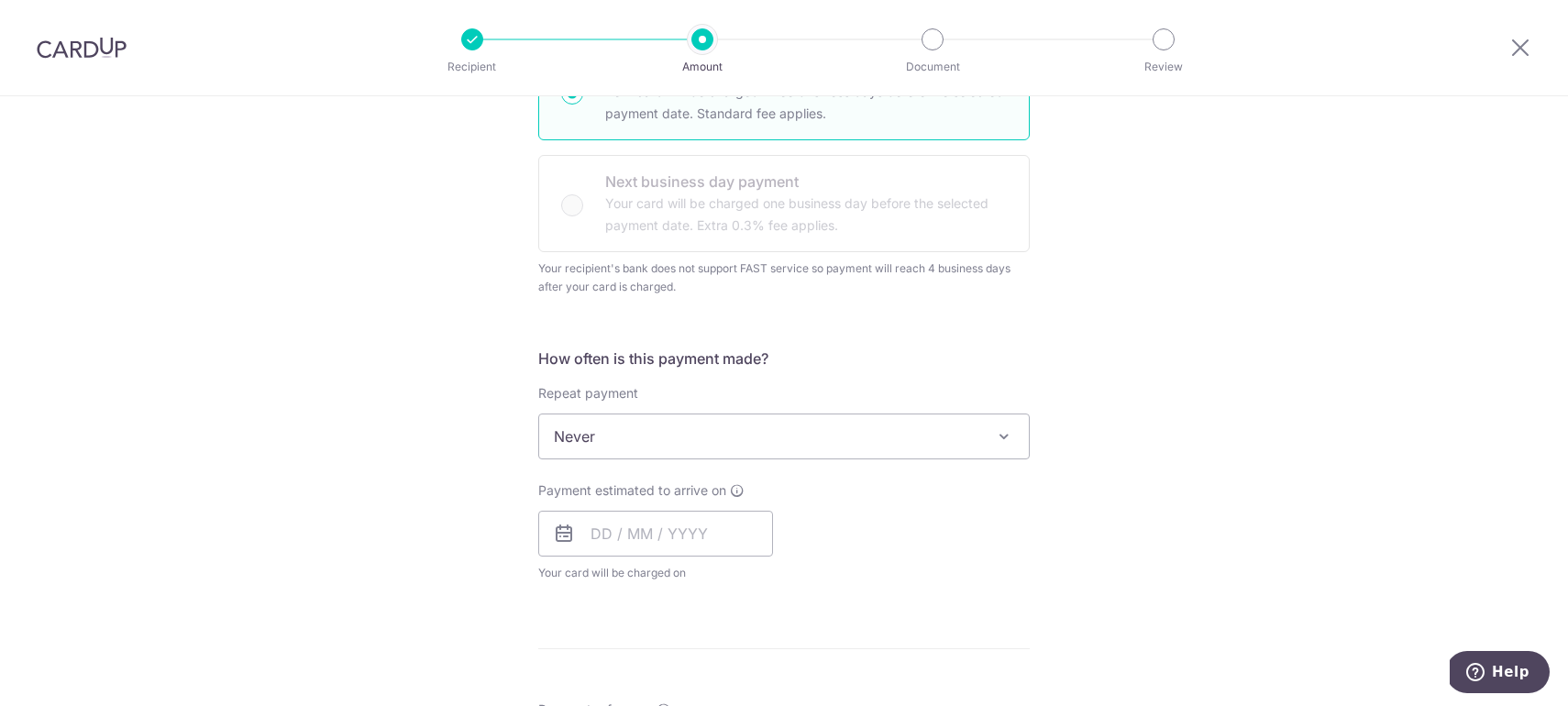
scroll to position [285, 0]
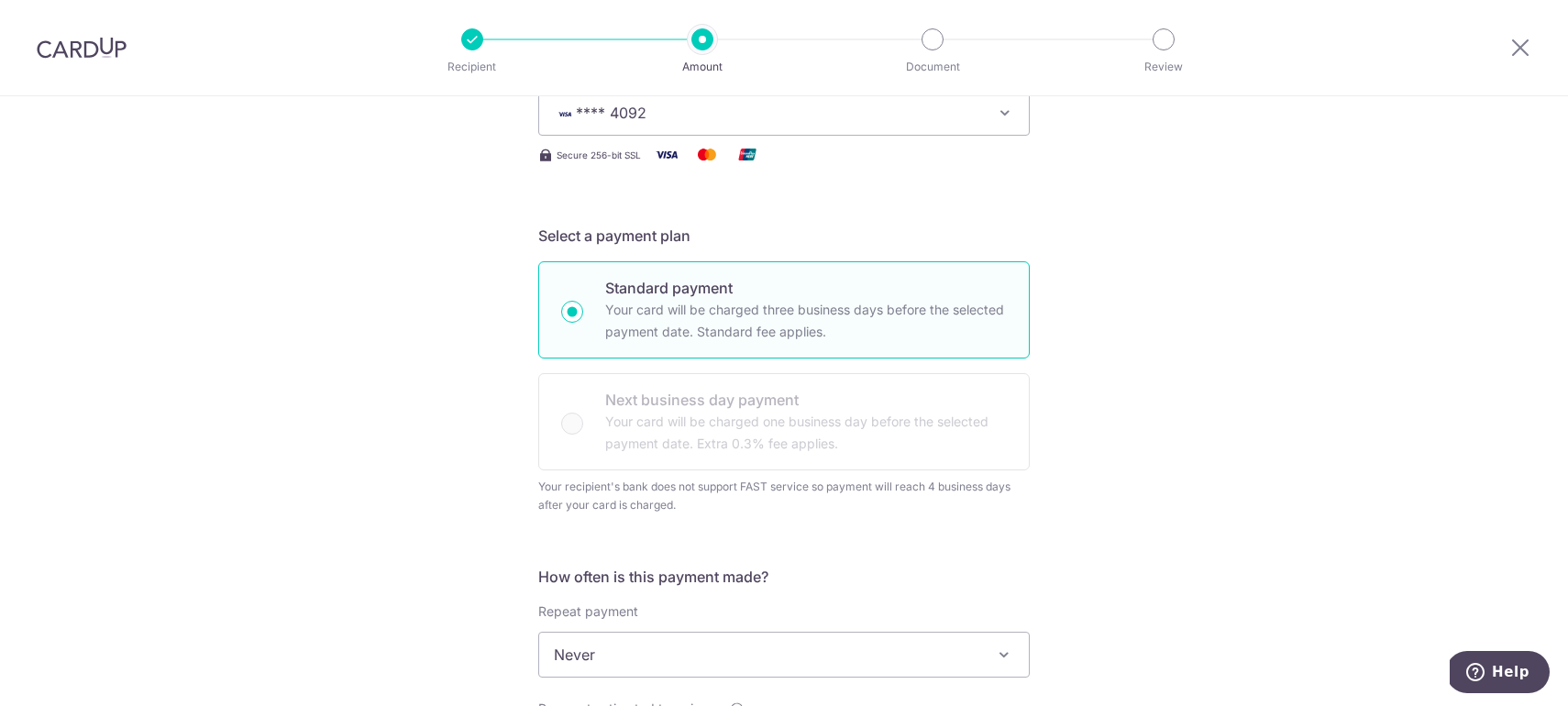
click at [839, 461] on div "Standard payment Your card will be charged three business days before the selec…" at bounding box center [784, 366] width 491 height 209
click at [845, 449] on div "Standard payment Your card will be charged three business days before the selec…" at bounding box center [784, 366] width 491 height 209
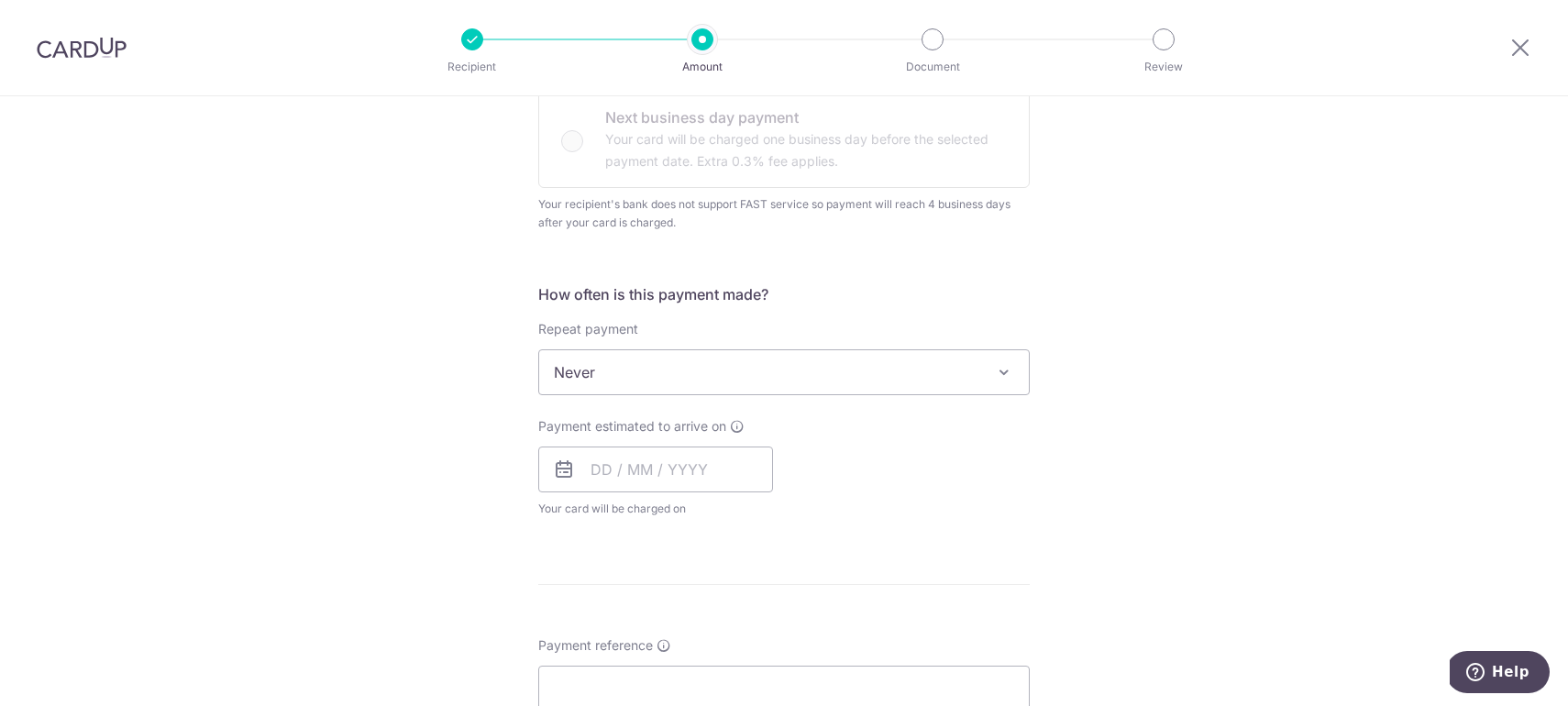
scroll to position [568, 0]
click at [632, 461] on input "text" at bounding box center [656, 468] width 235 height 46
click at [762, 637] on link "12" at bounding box center [759, 635] width 30 height 30
type input "[DATE]"
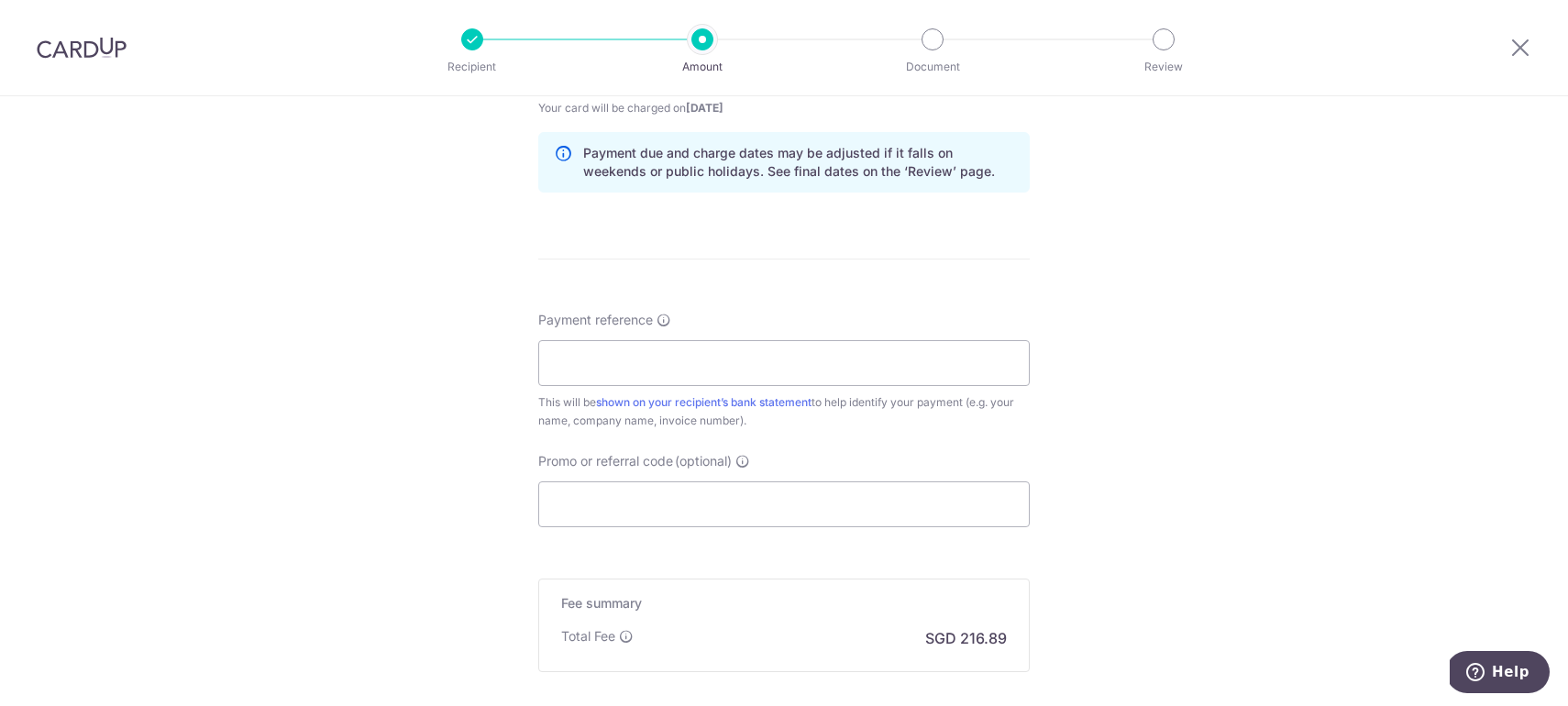
scroll to position [973, 0]
click at [915, 356] on input "Payment reference" at bounding box center [784, 358] width 491 height 46
paste input "IZC/I2H/1016872.0001"
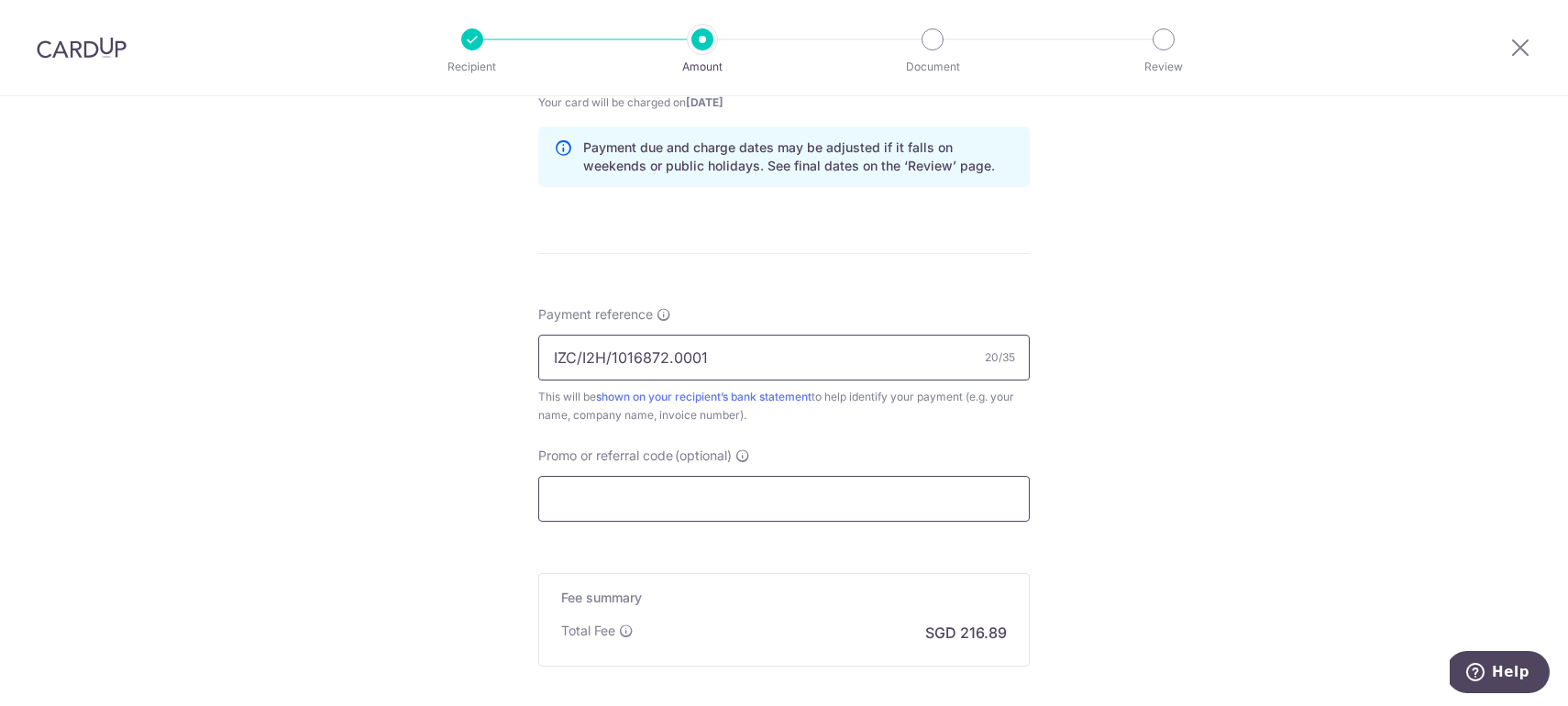
type input "IZC/I2H/1016872.0001"
click at [819, 503] on input "Promo or referral code (optional)" at bounding box center [784, 499] width 491 height 46
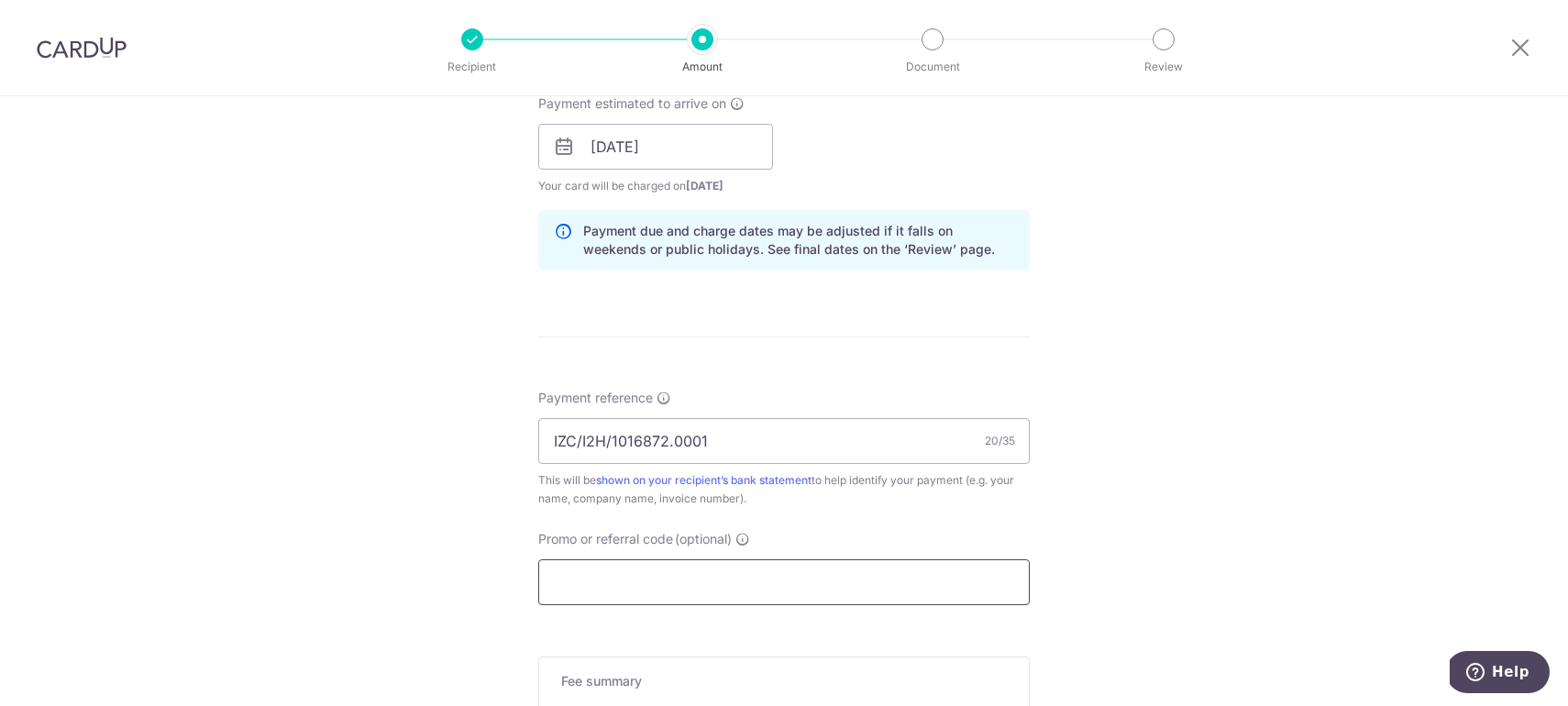
scroll to position [1169, 0]
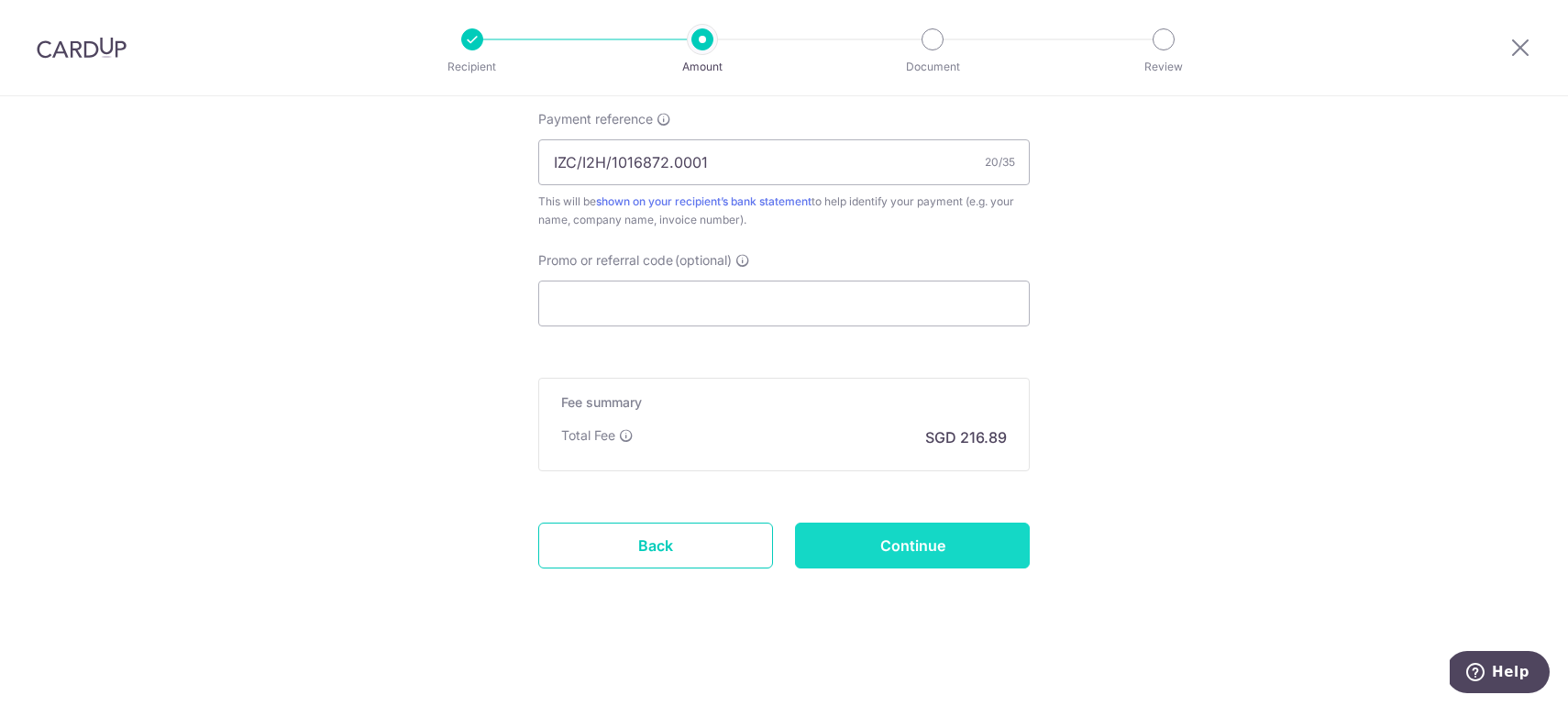
click at [837, 535] on input "Continue" at bounding box center [912, 546] width 235 height 46
type input "Create Schedule"
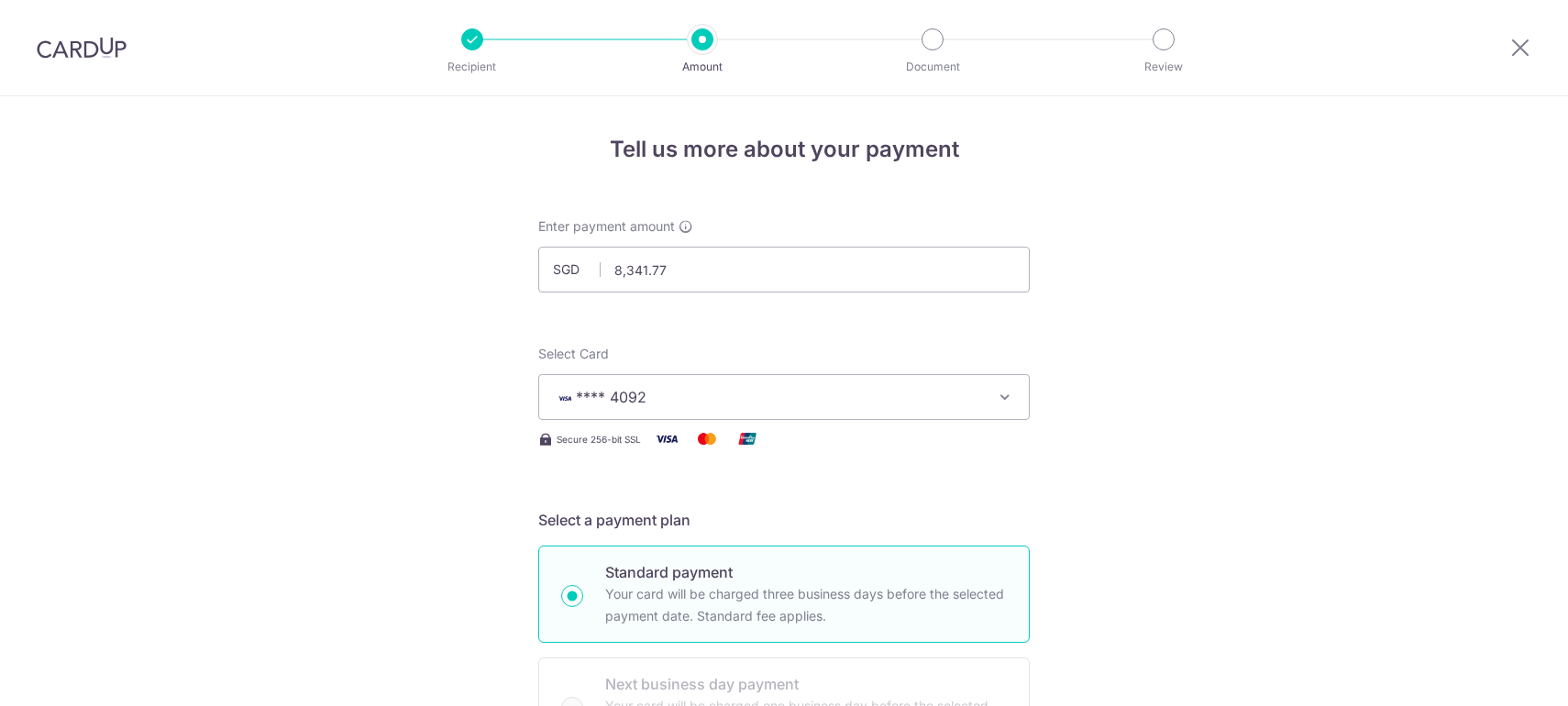
scroll to position [1195, 0]
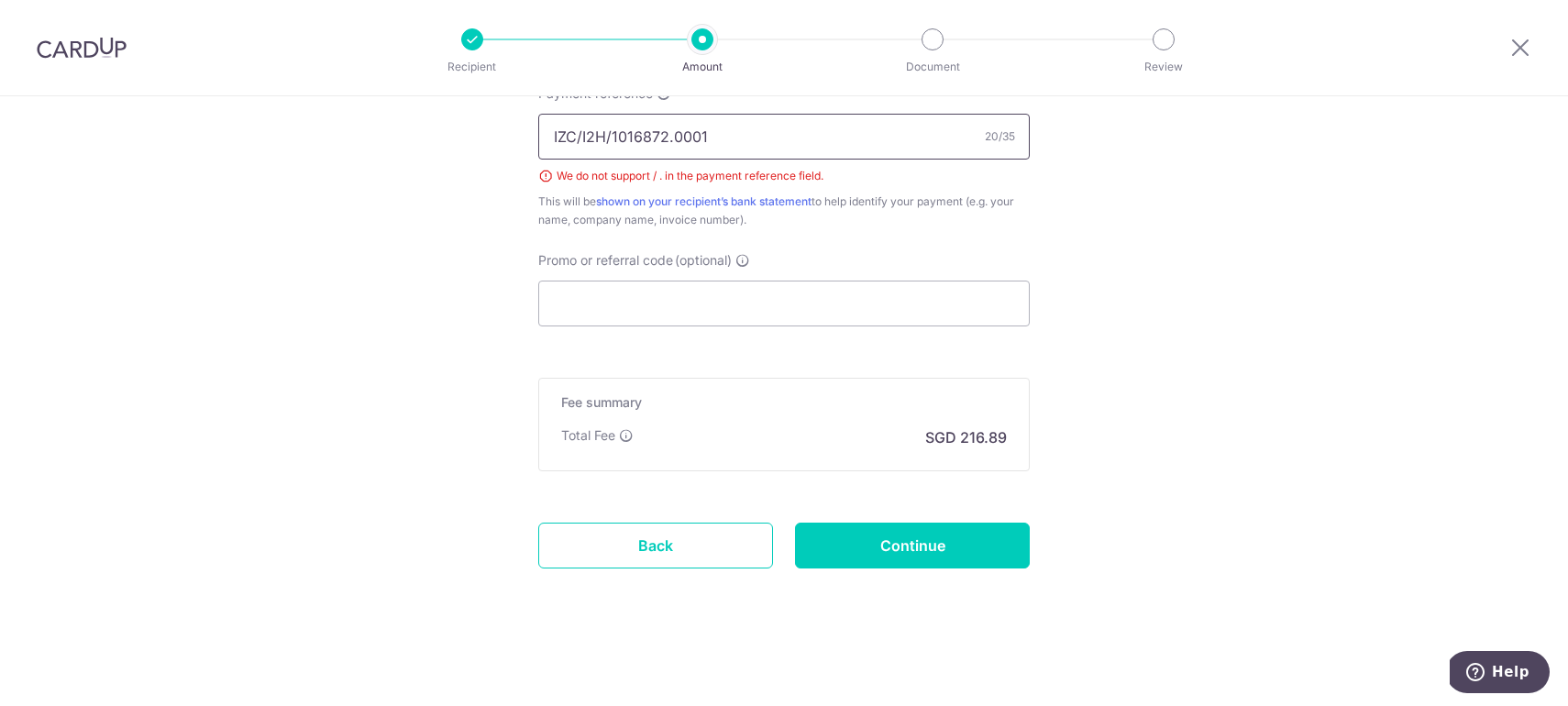
click at [674, 129] on input "IZC/I2H/1016872.0001" at bounding box center [784, 137] width 491 height 46
drag, startPoint x: 667, startPoint y: 134, endPoint x: 783, endPoint y: 150, distance: 117.1
click at [783, 150] on input "IZC/I2H/1016872.0001" at bounding box center [784, 137] width 491 height 46
type input "IZCI2H1016872"
click at [945, 550] on input "Continue" at bounding box center [912, 546] width 235 height 46
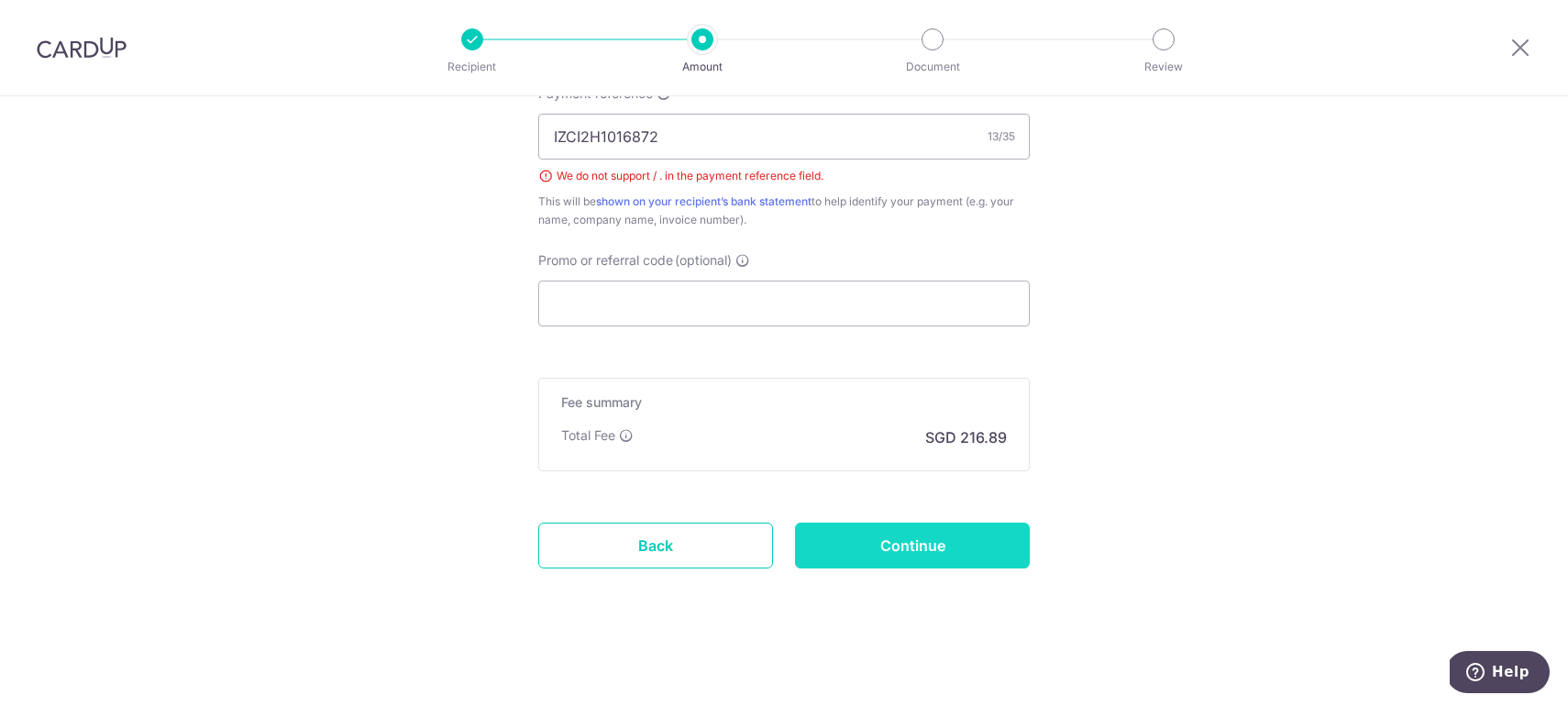
type input "Create Schedule"
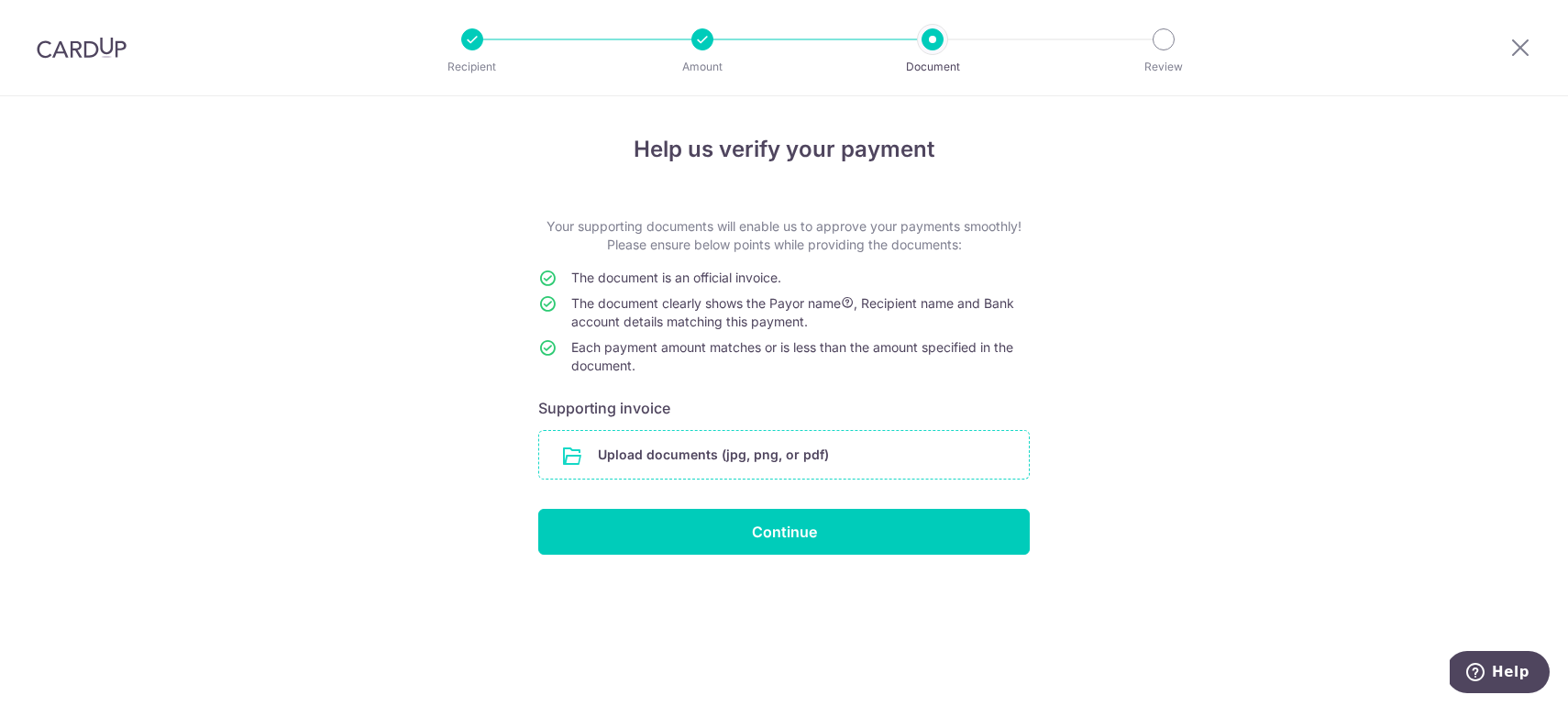
click at [822, 456] on input "file" at bounding box center [784, 456] width 489 height 48
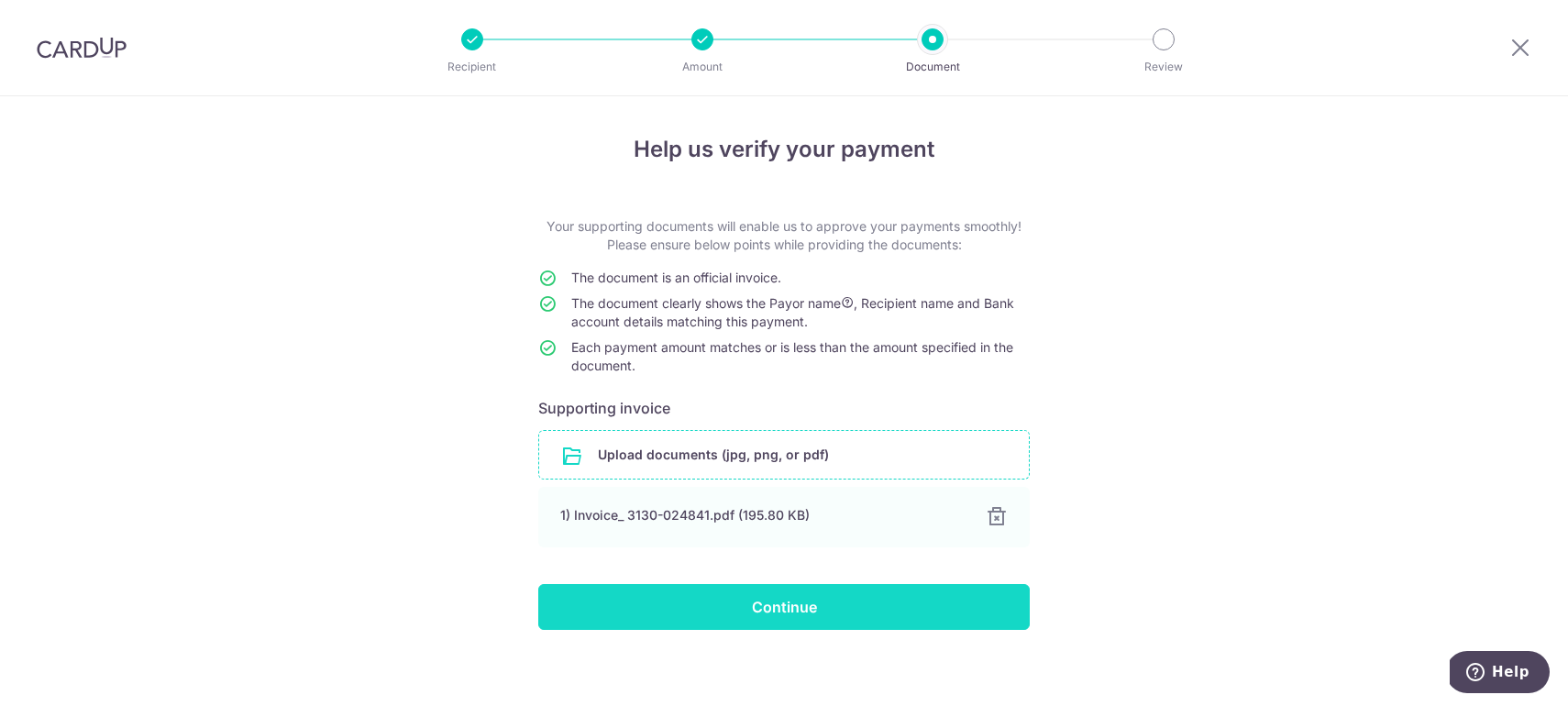
click at [649, 603] on input "Continue" at bounding box center [784, 607] width 491 height 46
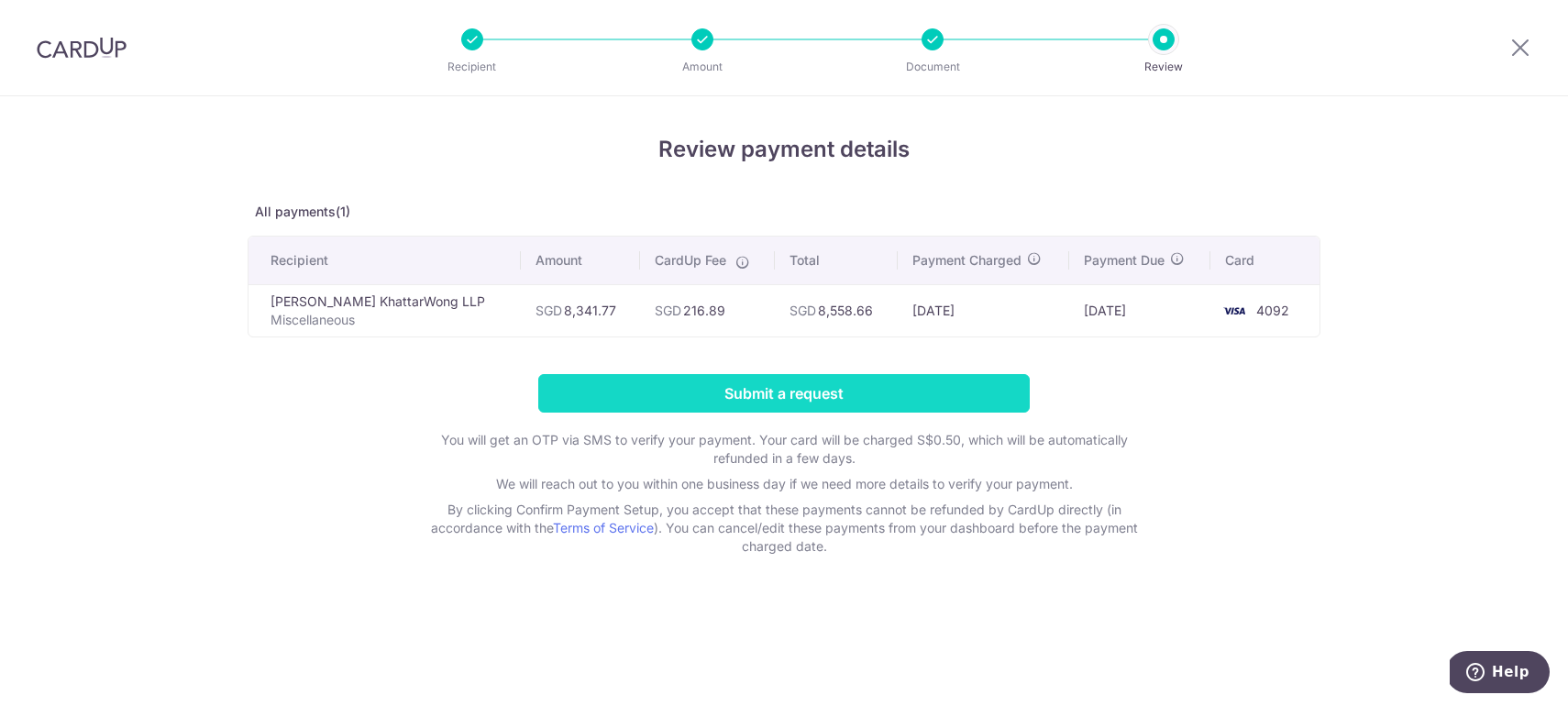
click at [748, 393] on input "Submit a request" at bounding box center [784, 394] width 491 height 39
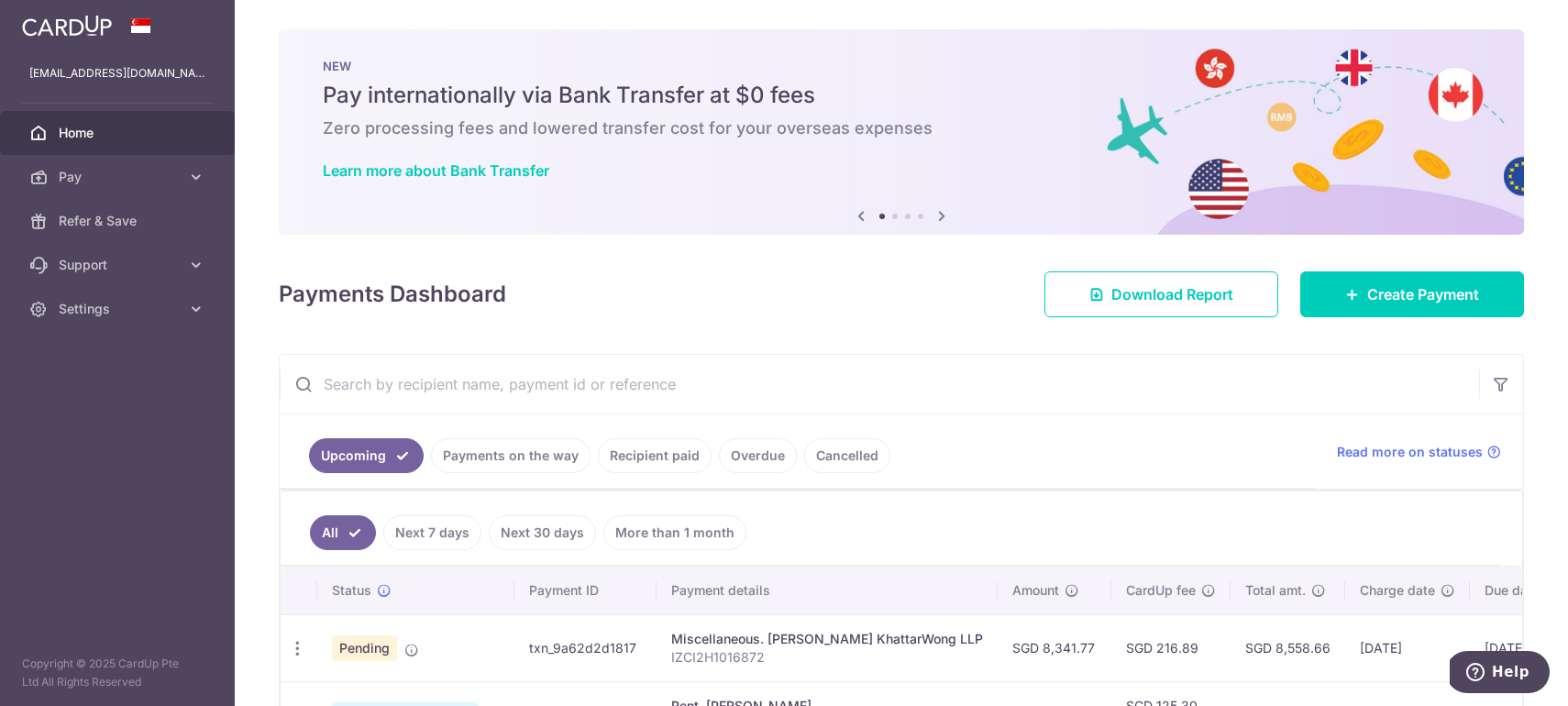
click at [944, 216] on icon at bounding box center [942, 215] width 22 height 23
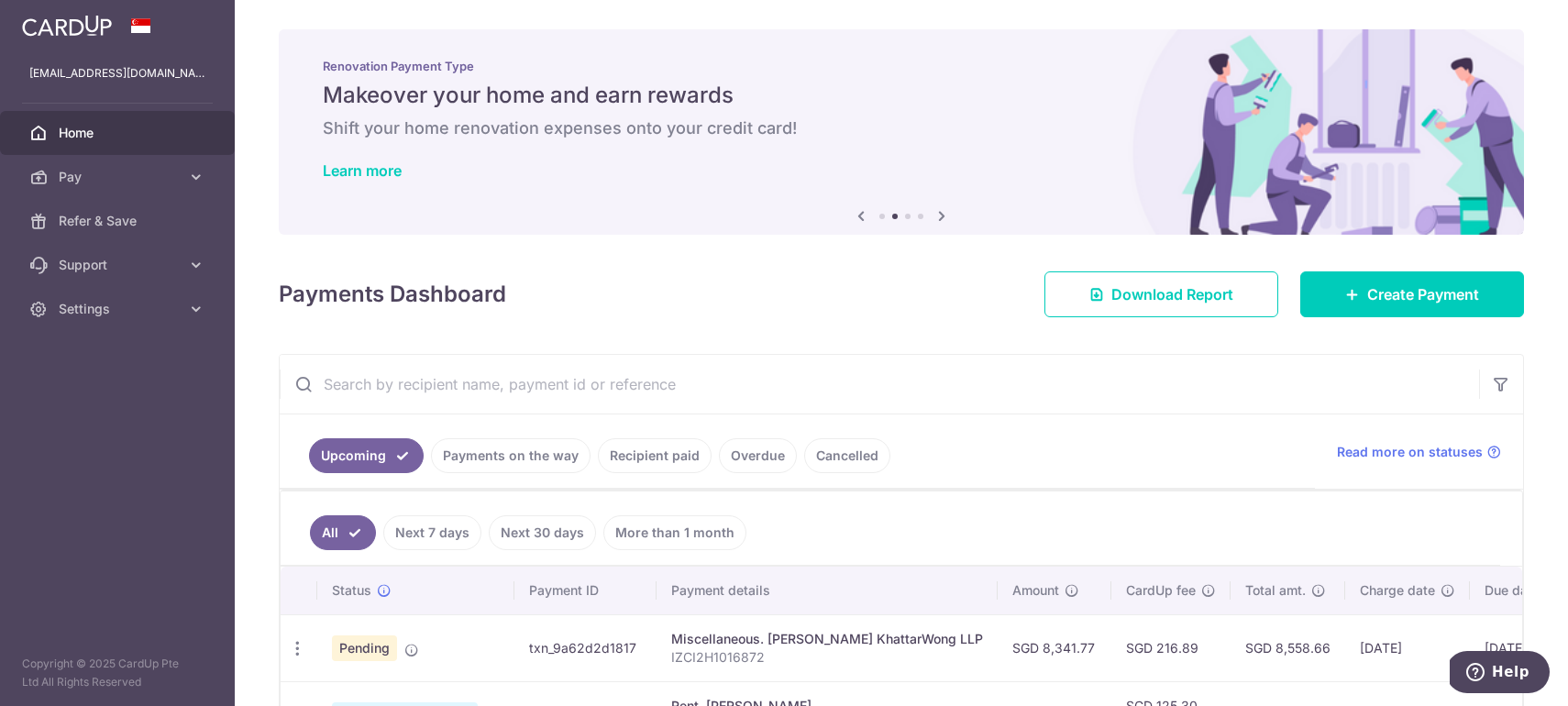
click at [944, 216] on icon at bounding box center [942, 215] width 22 height 23
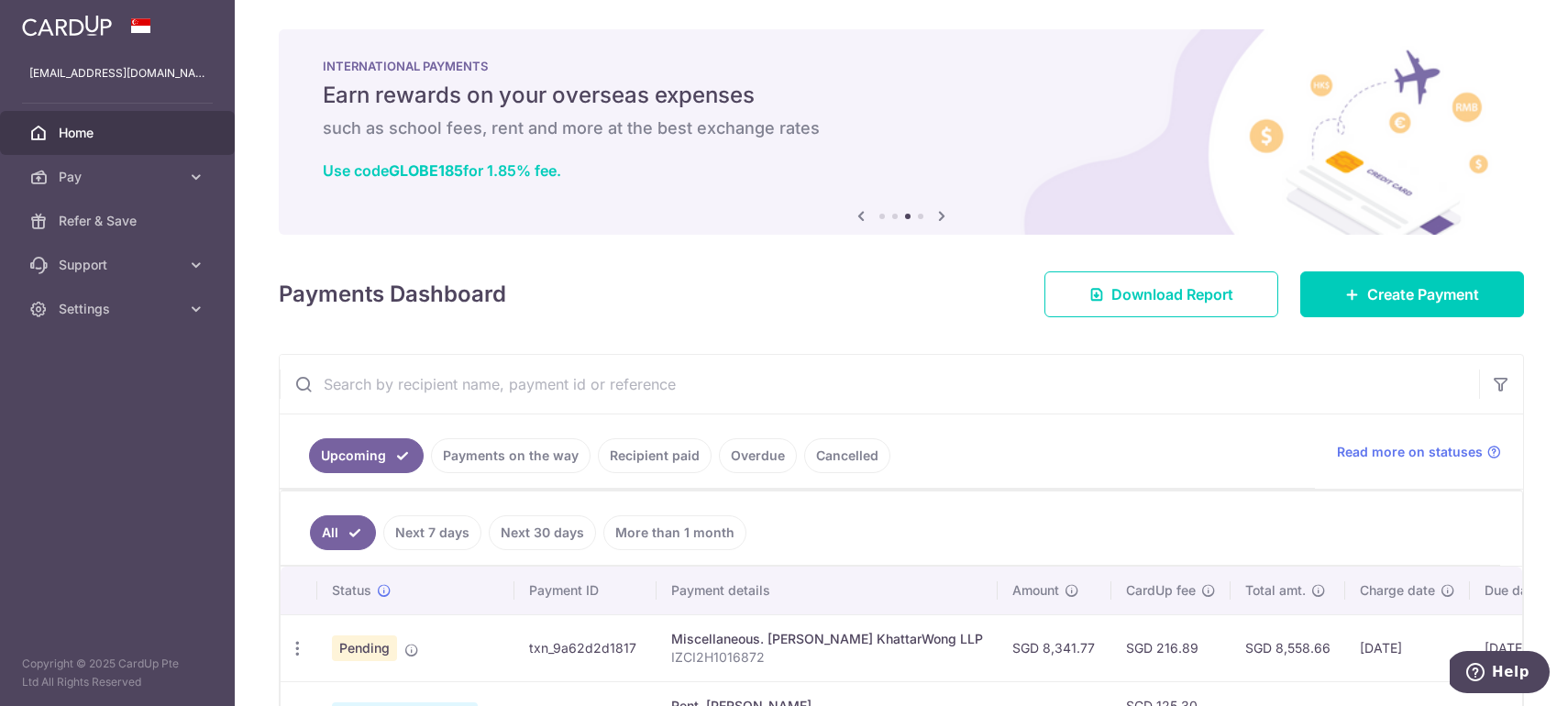
click at [944, 216] on icon at bounding box center [942, 215] width 22 height 23
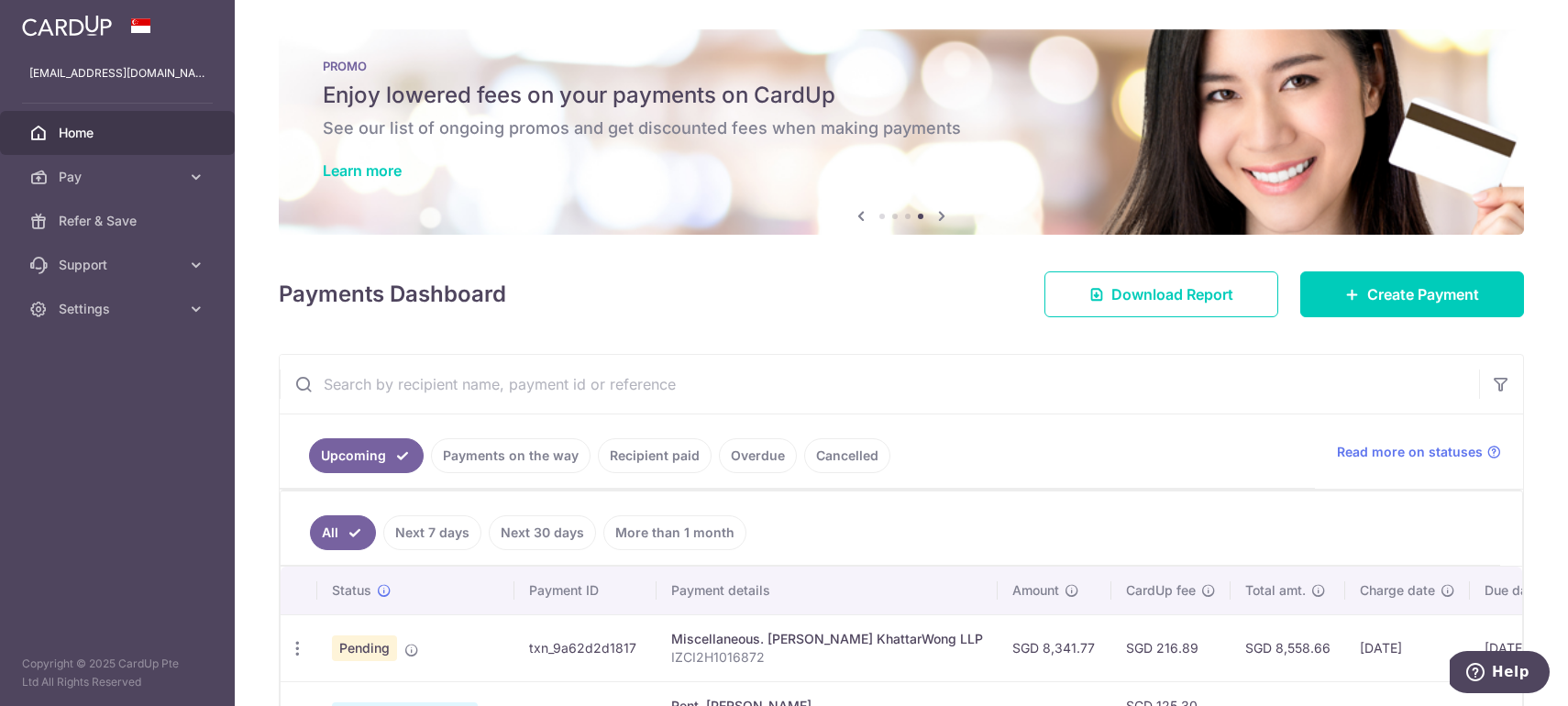
click at [918, 158] on div "PROMO Enjoy lowered fees on your payments on CardUp See our list of ongoing pro…" at bounding box center [901, 121] width 1245 height 184
click at [916, 116] on div "PROMO Enjoy lowered fees on your payments on CardUp See our list of ongoing pro…" at bounding box center [901, 121] width 1245 height 184
click at [385, 169] on link "Learn more" at bounding box center [361, 171] width 78 height 18
click at [484, 467] on link "Payments on the way" at bounding box center [511, 456] width 160 height 35
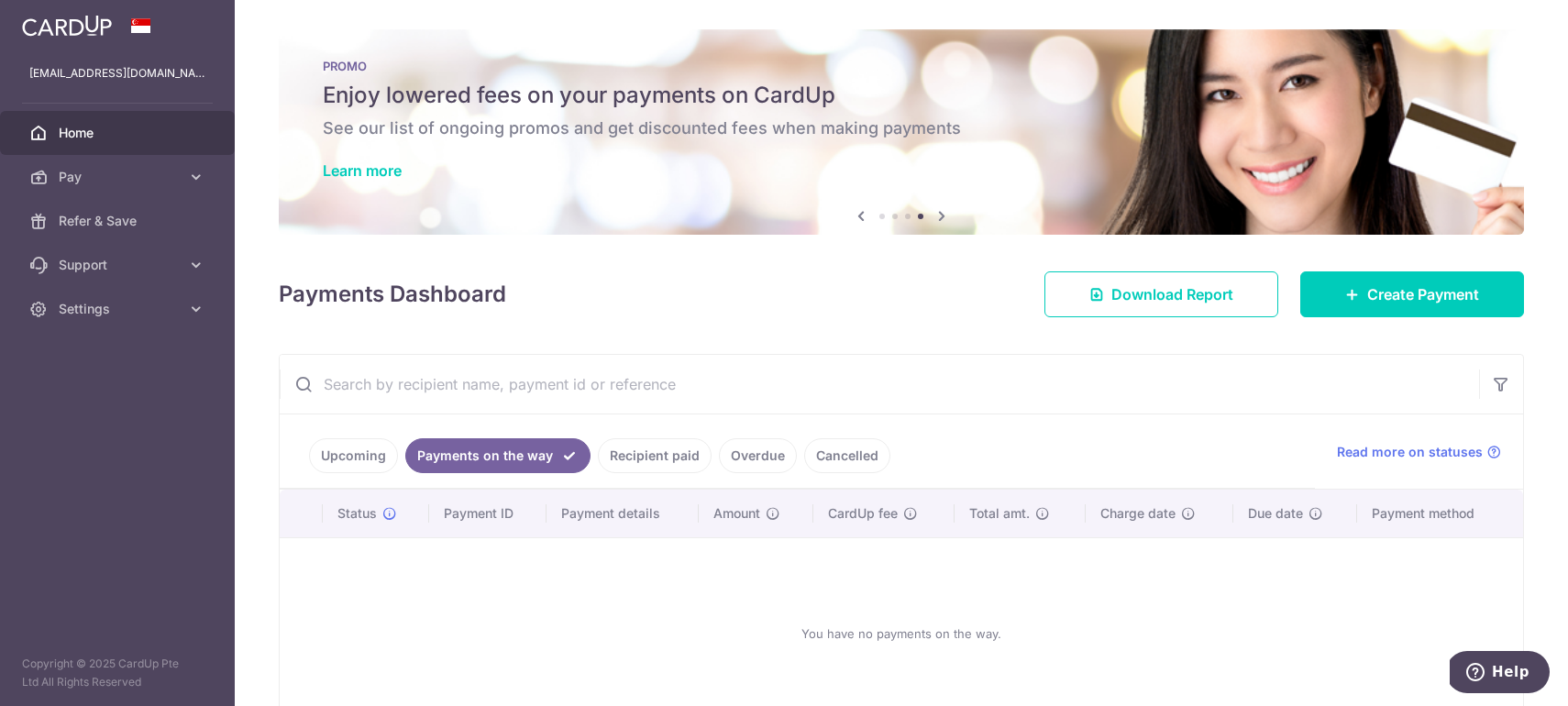
click at [362, 449] on link "Upcoming" at bounding box center [354, 456] width 89 height 35
